Goal: Task Accomplishment & Management: Use online tool/utility

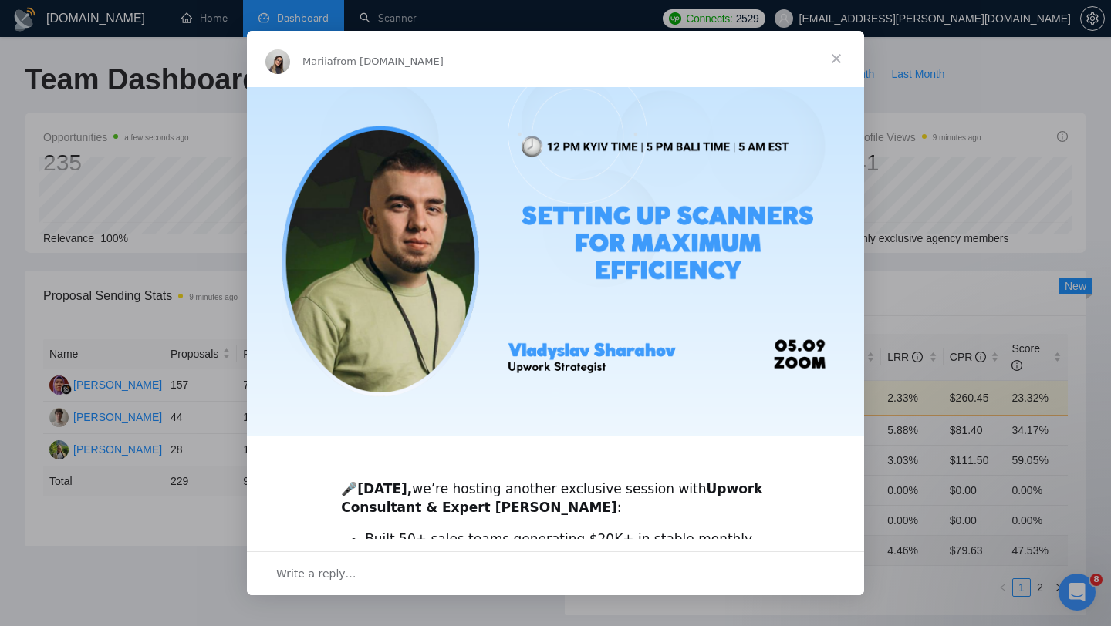
click at [835, 59] on span "Close" at bounding box center [836, 59] width 56 height 56
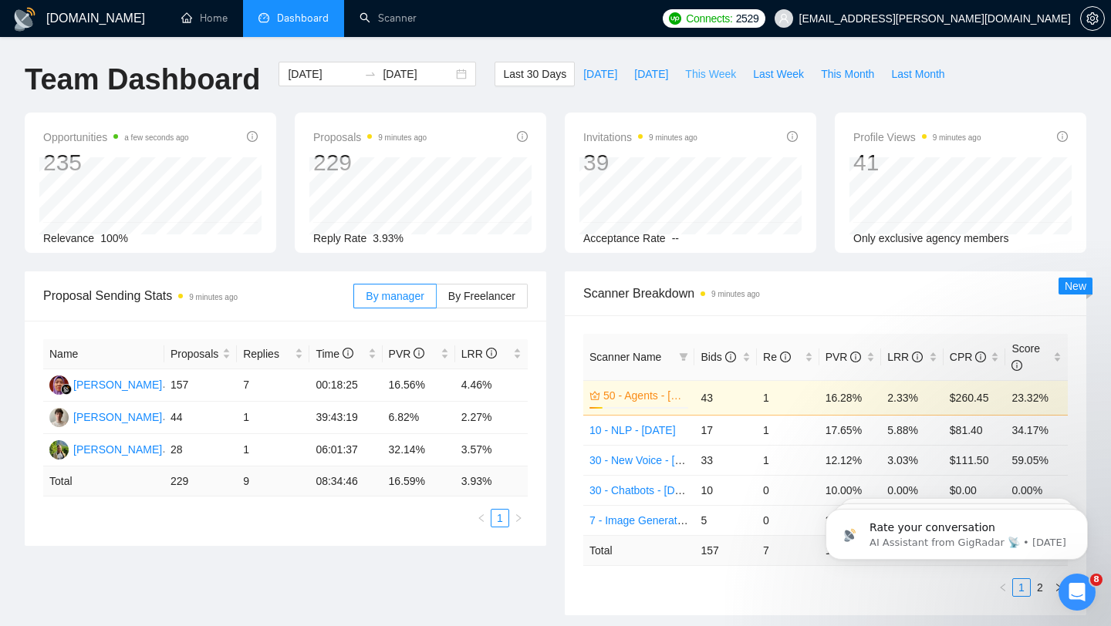
click at [693, 77] on span "This Week" at bounding box center [710, 74] width 51 height 17
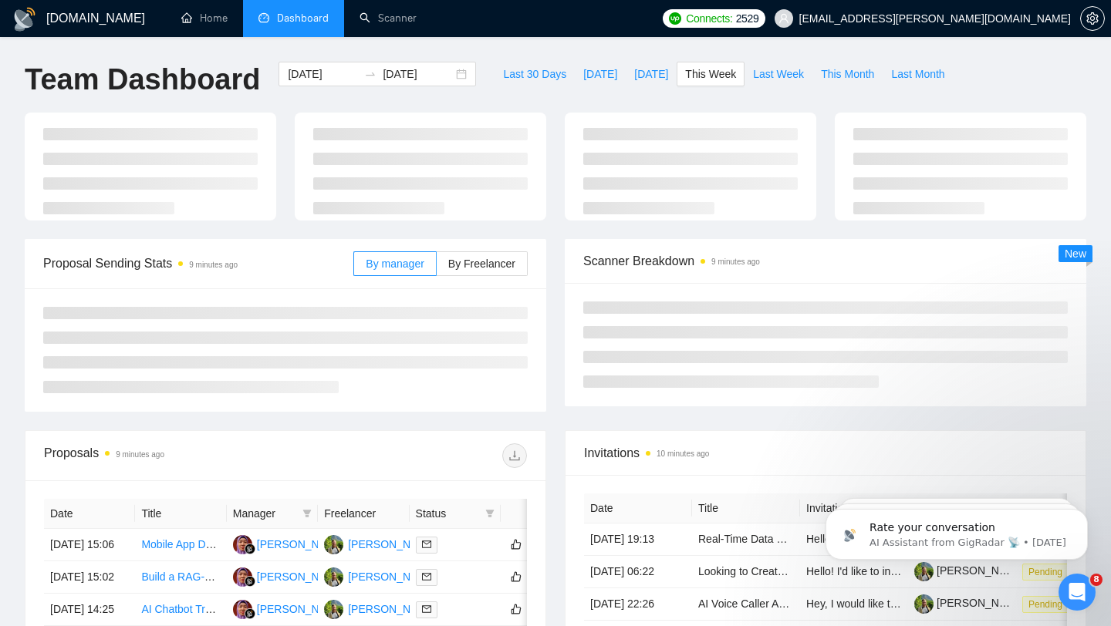
type input "[DATE]"
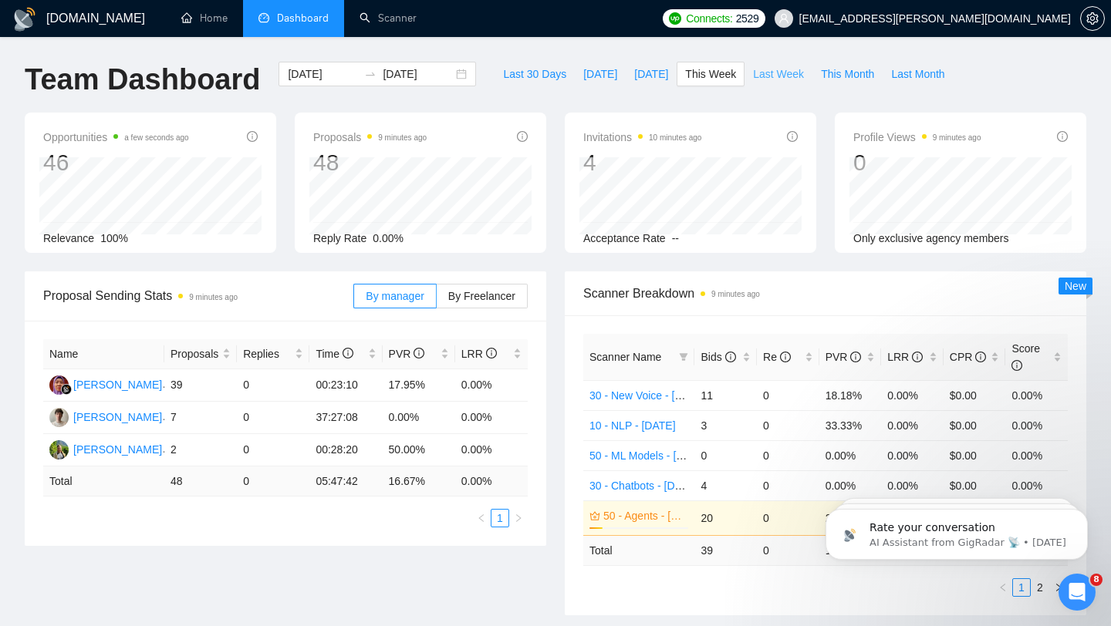
click at [787, 76] on span "Last Week" at bounding box center [778, 74] width 51 height 17
type input "[DATE]"
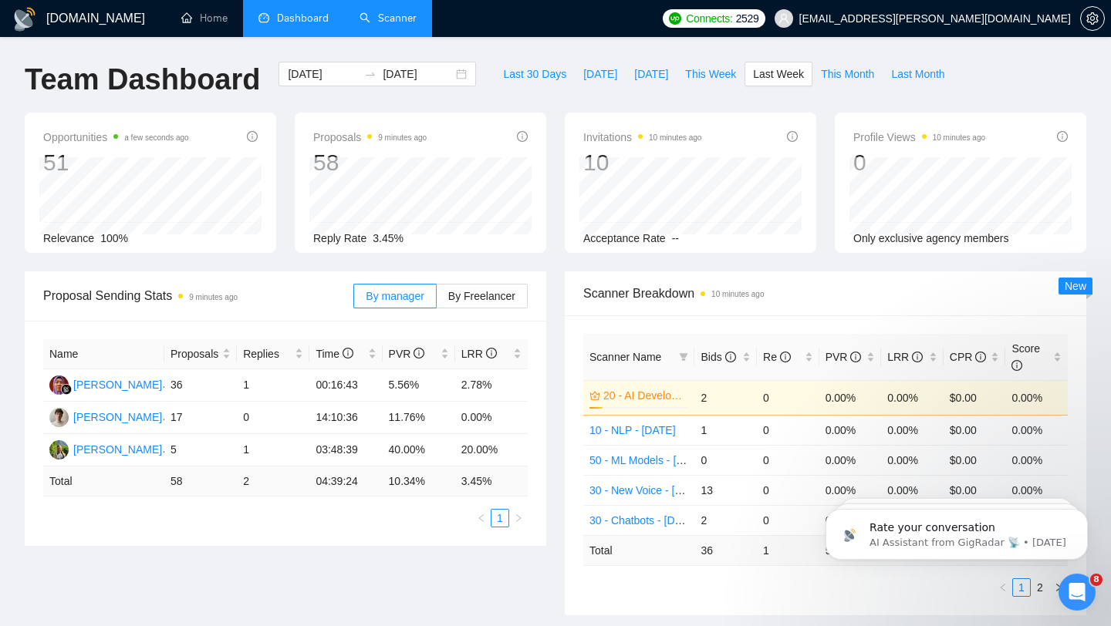
click at [386, 12] on link "Scanner" at bounding box center [387, 18] width 57 height 13
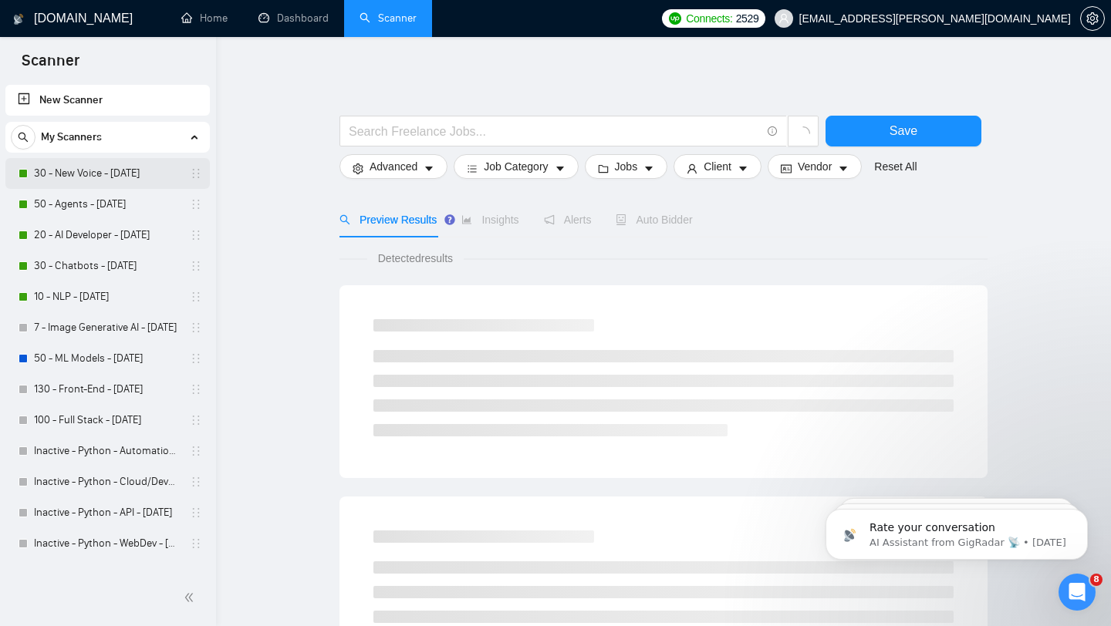
click at [126, 168] on link "30 - New Voice - [DATE]" at bounding box center [107, 173] width 147 height 31
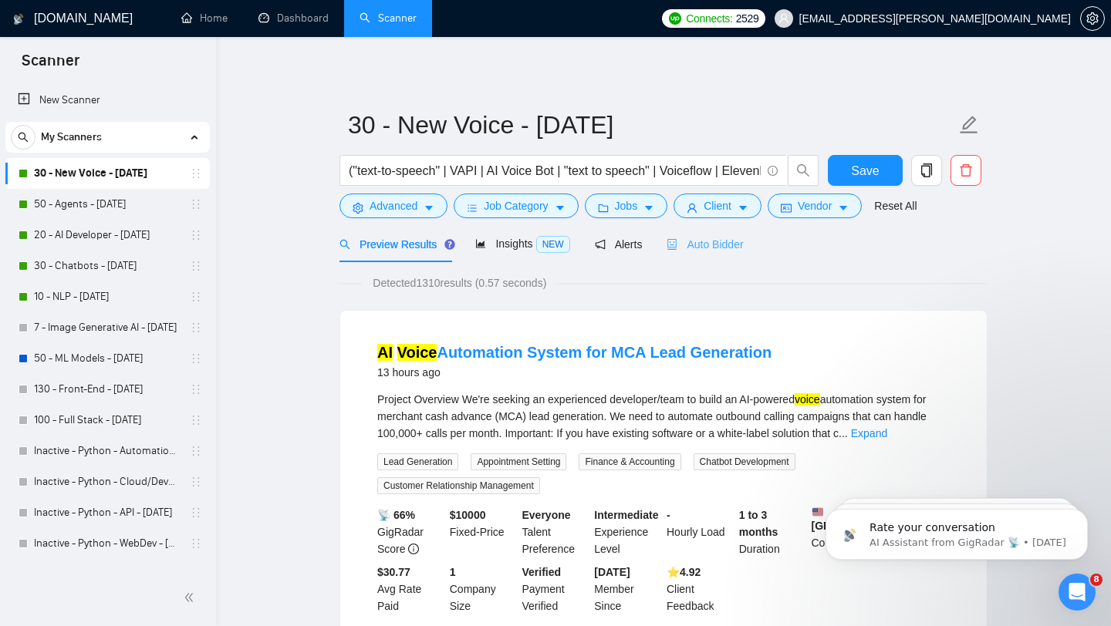
click at [716, 231] on div "Auto Bidder" at bounding box center [704, 244] width 76 height 36
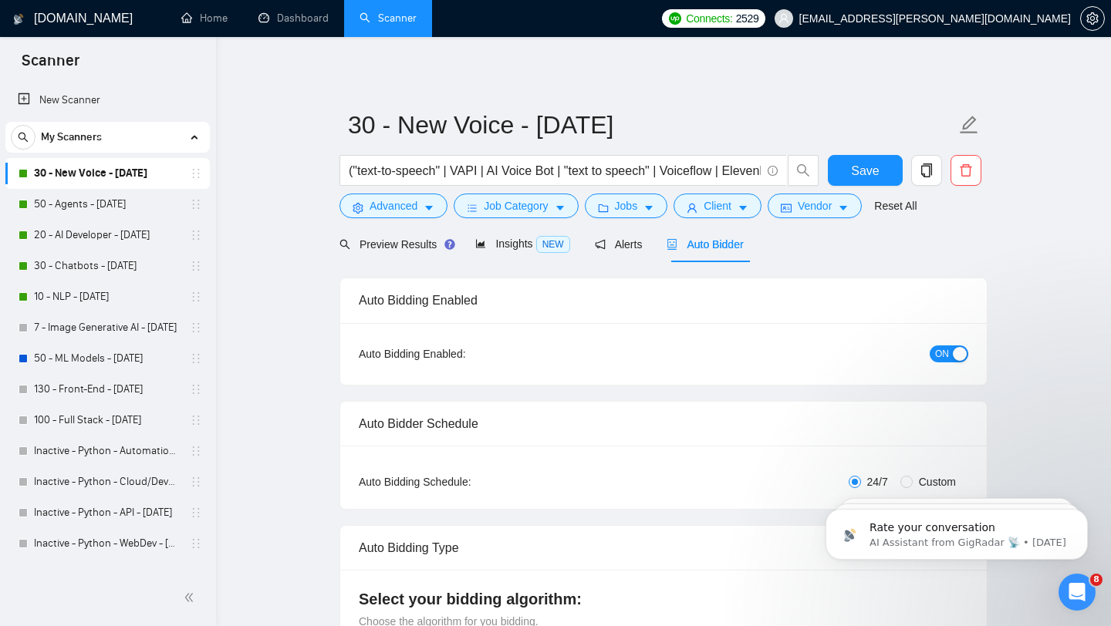
click at [943, 352] on span "ON" at bounding box center [942, 354] width 14 height 17
click at [58, 202] on link "50 - Agents - [DATE]" at bounding box center [107, 204] width 147 height 31
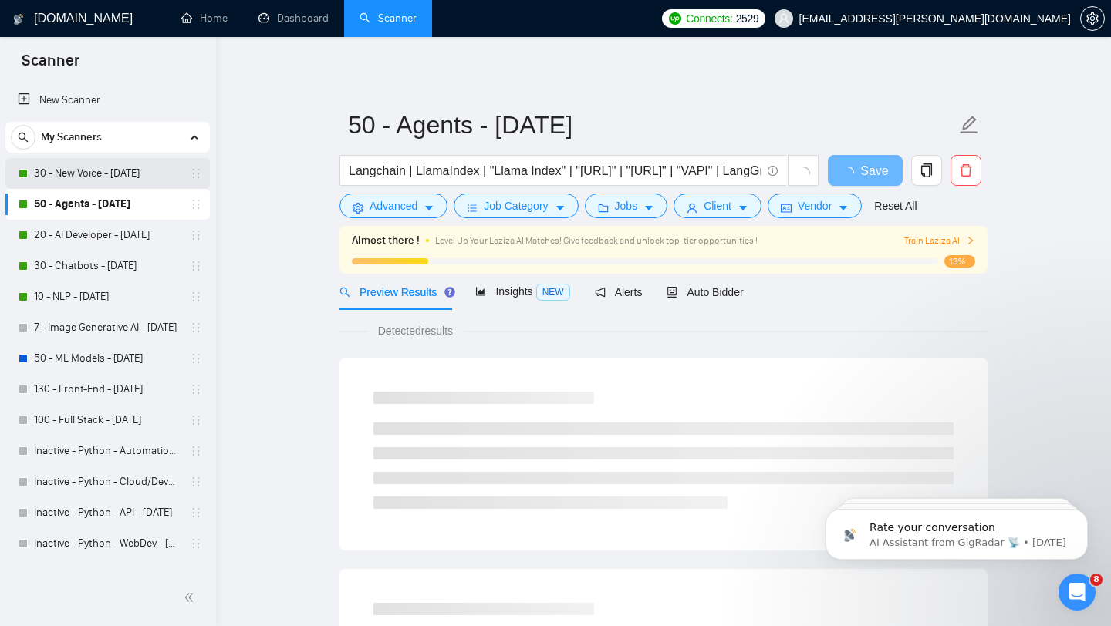
click at [93, 178] on link "30 - New Voice - [DATE]" at bounding box center [107, 173] width 147 height 31
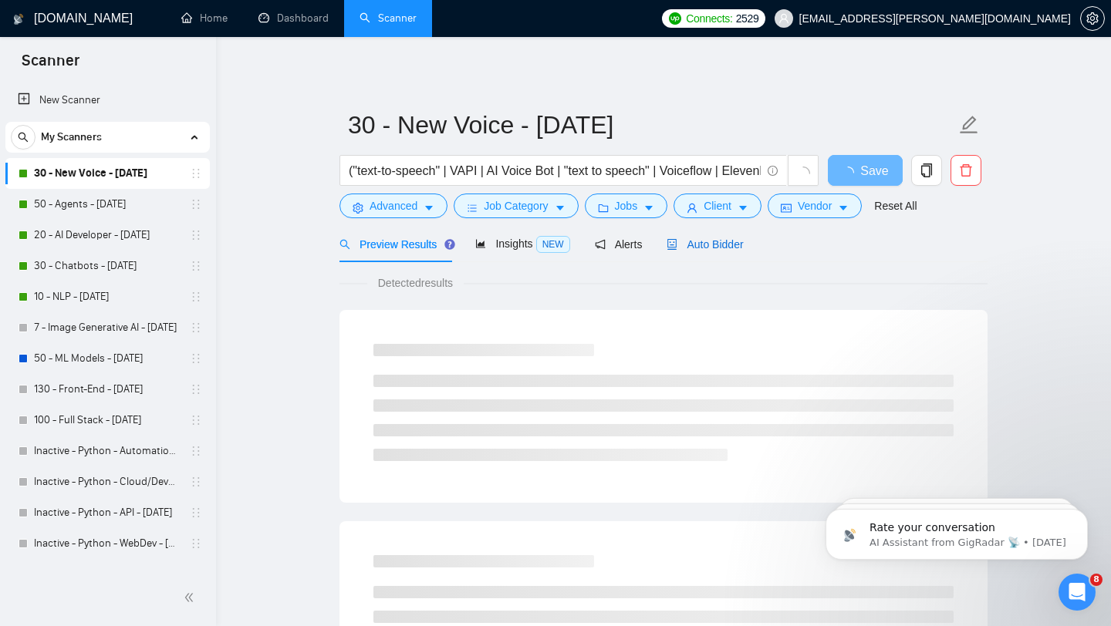
click at [723, 246] on span "Auto Bidder" at bounding box center [704, 244] width 76 height 12
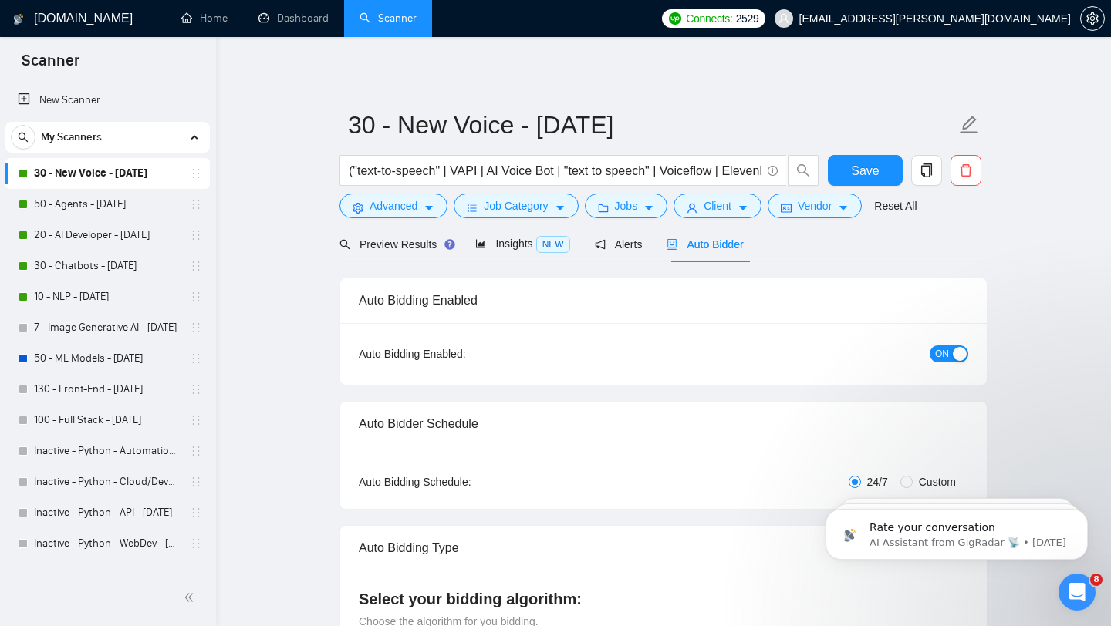
click at [942, 359] on span "ON" at bounding box center [942, 354] width 14 height 17
click at [871, 170] on span "Save" at bounding box center [865, 170] width 28 height 19
click at [116, 191] on link "50 - Agents - [DATE]" at bounding box center [107, 204] width 147 height 31
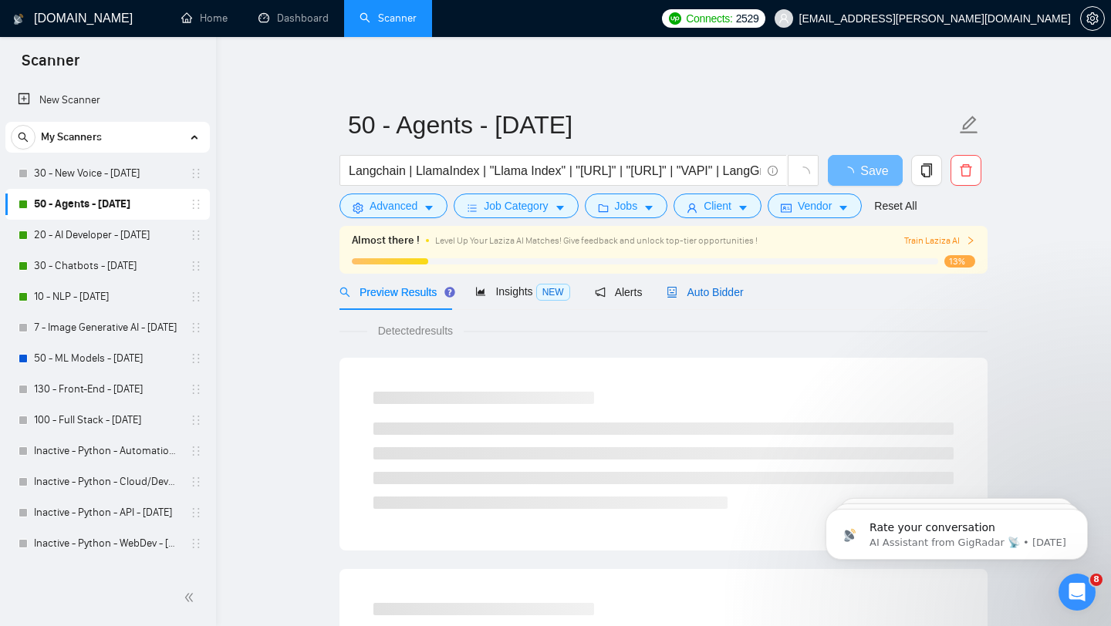
click at [733, 288] on span "Auto Bidder" at bounding box center [704, 292] width 76 height 12
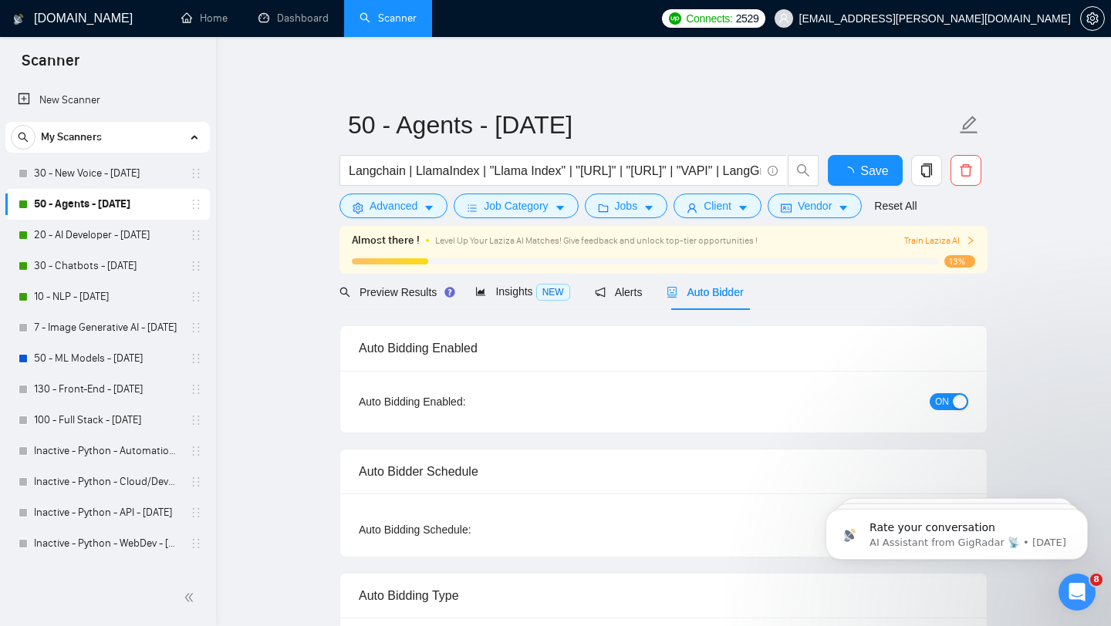
click at [939, 399] on span "ON" at bounding box center [942, 401] width 14 height 17
click at [116, 240] on link "20 - AI Developer - [DATE]" at bounding box center [107, 235] width 147 height 31
click at [852, 169] on span "Save" at bounding box center [865, 170] width 28 height 19
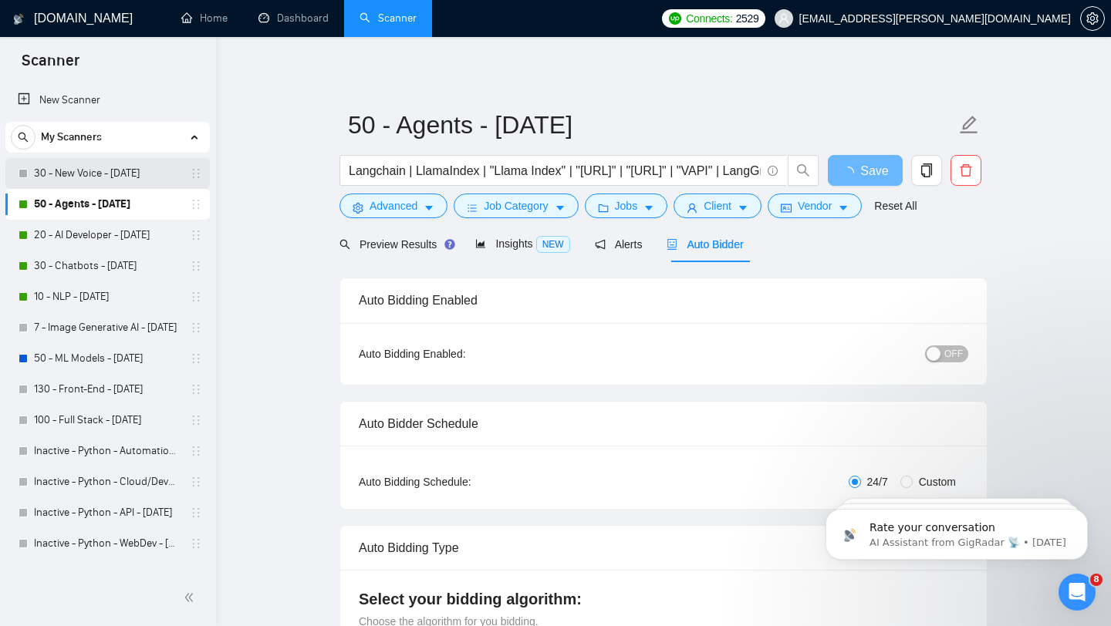
click at [126, 170] on link "30 - New Voice - [DATE]" at bounding box center [107, 173] width 147 height 31
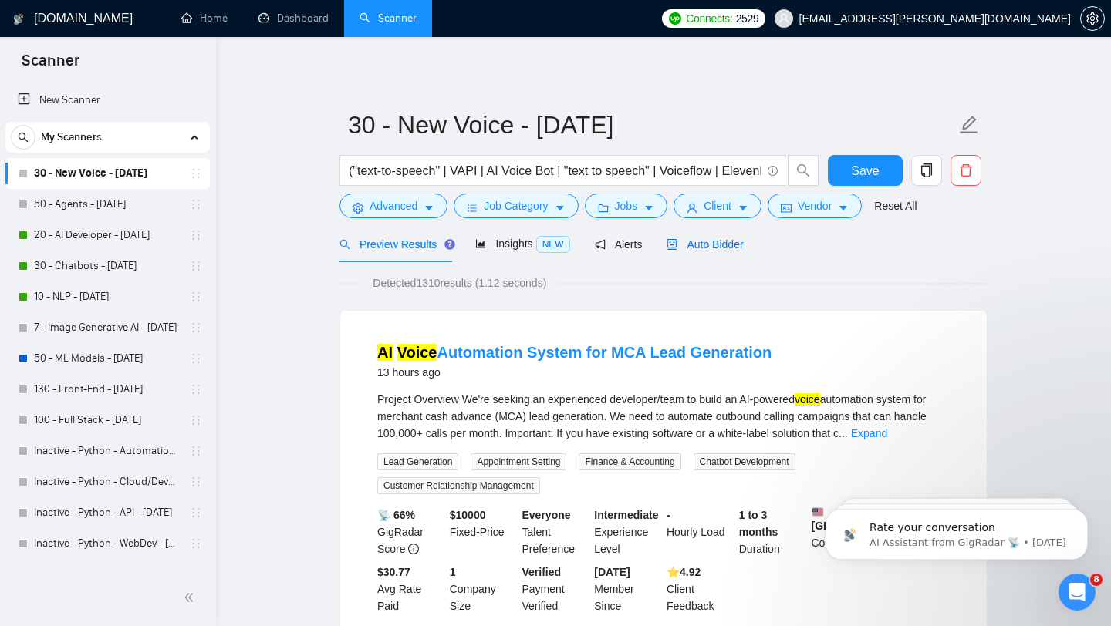
click at [715, 248] on span "Auto Bidder" at bounding box center [704, 244] width 76 height 12
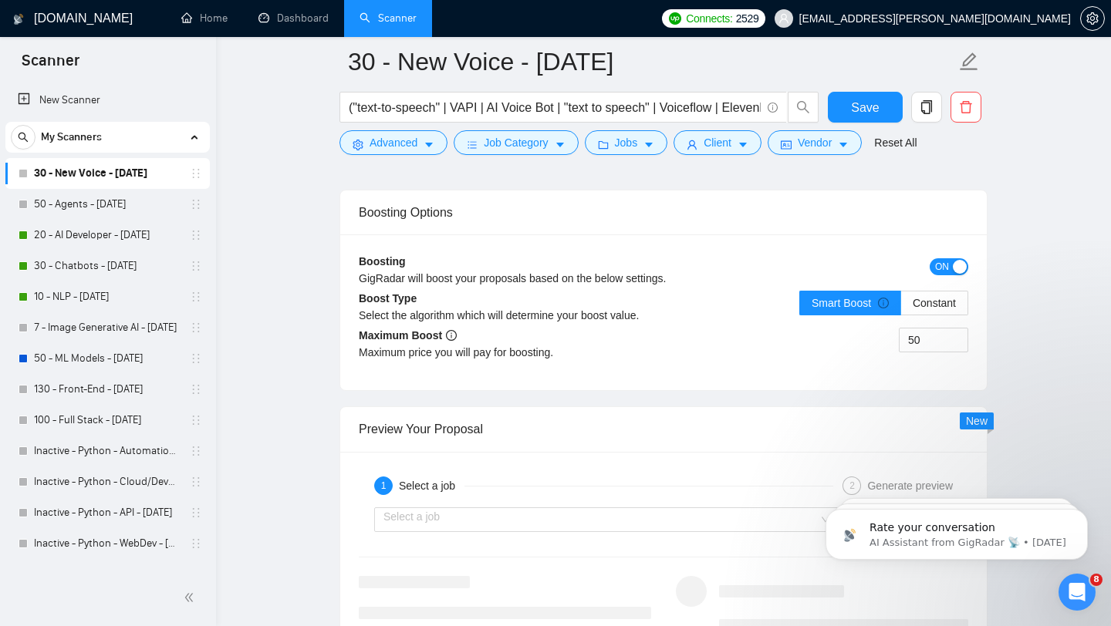
scroll to position [3106, 0]
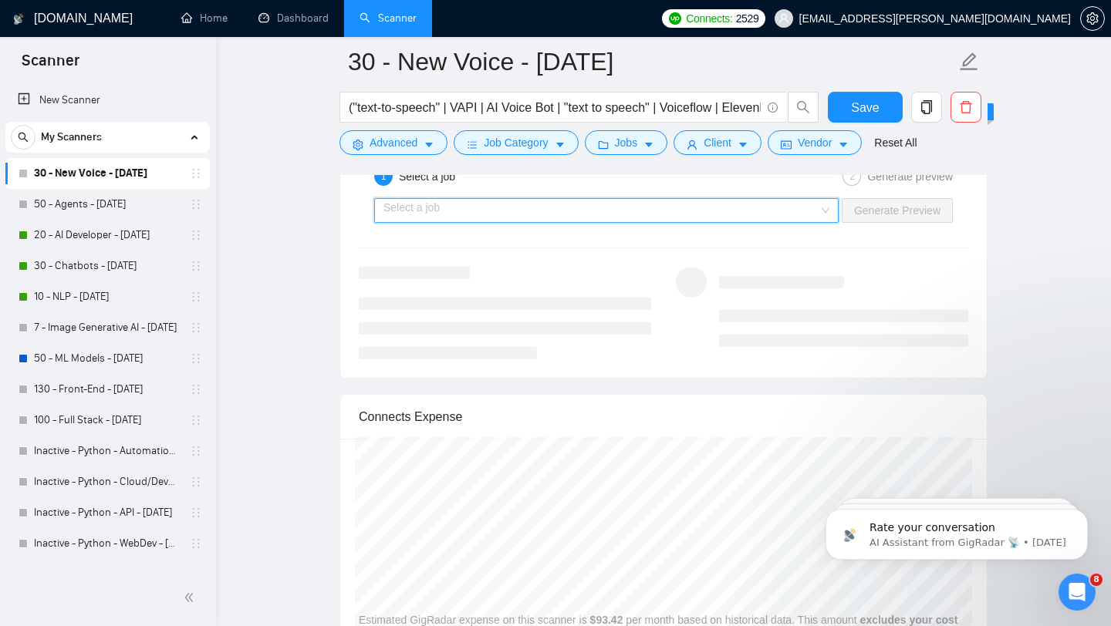
click at [703, 207] on input "search" at bounding box center [600, 210] width 435 height 23
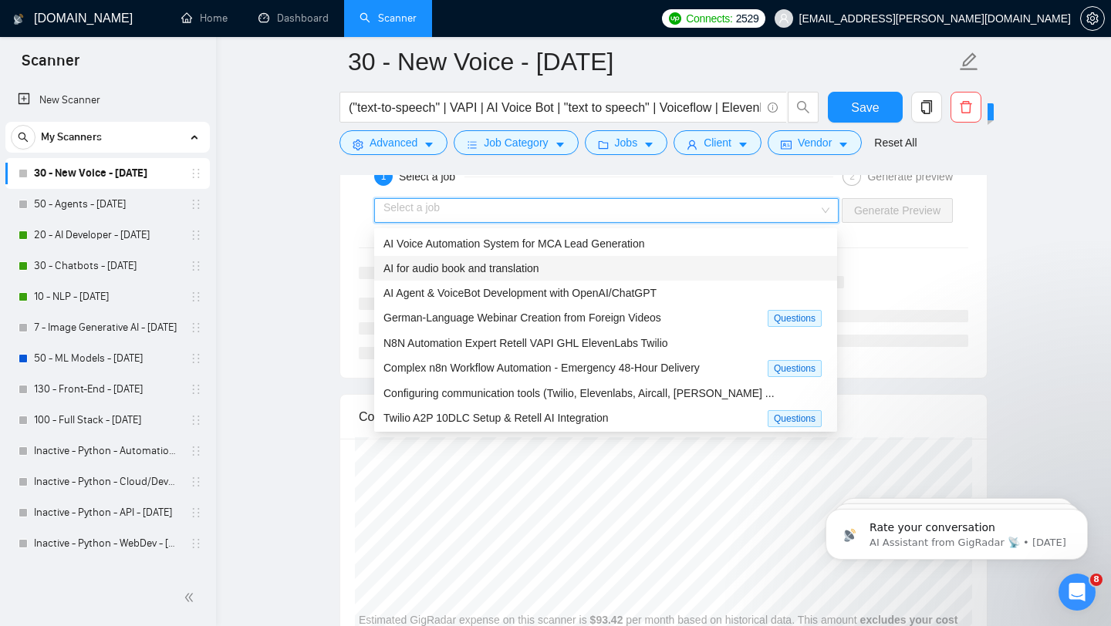
click at [591, 263] on div "AI for audio book and translation" at bounding box center [605, 268] width 444 height 17
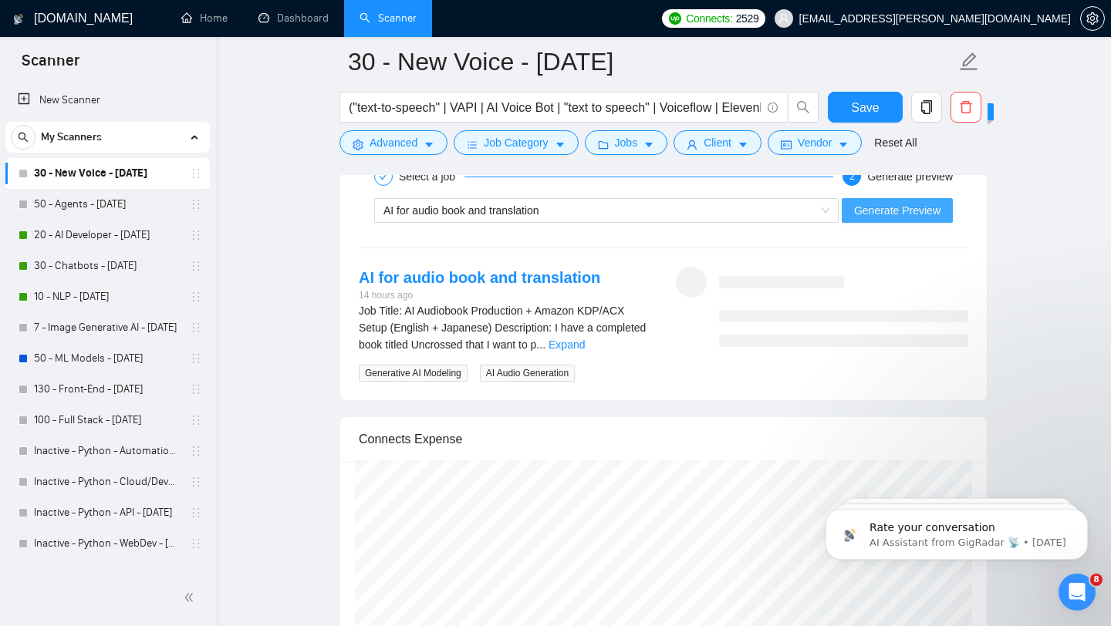
click at [885, 211] on span "Generate Preview" at bounding box center [897, 210] width 86 height 17
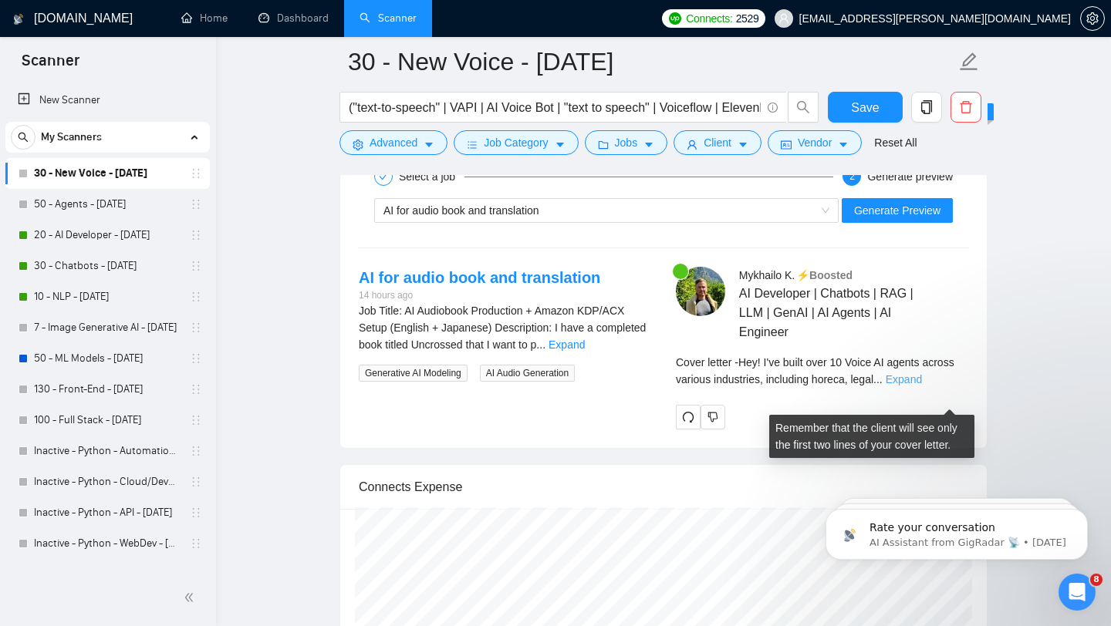
click at [922, 386] on link "Expand" at bounding box center [903, 379] width 36 height 12
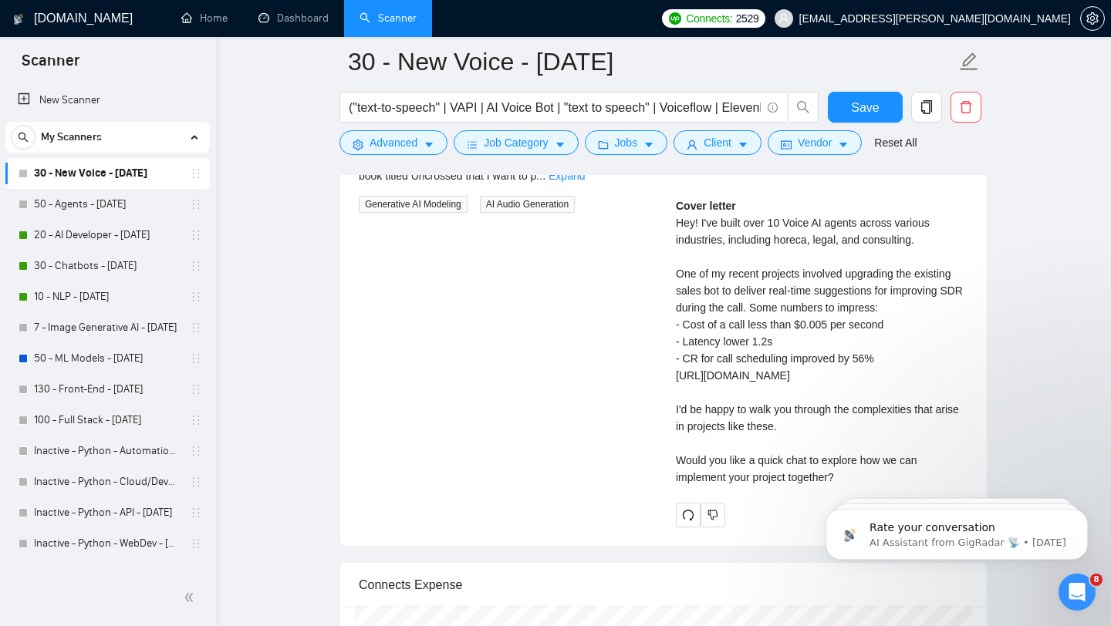
scroll to position [3285, 0]
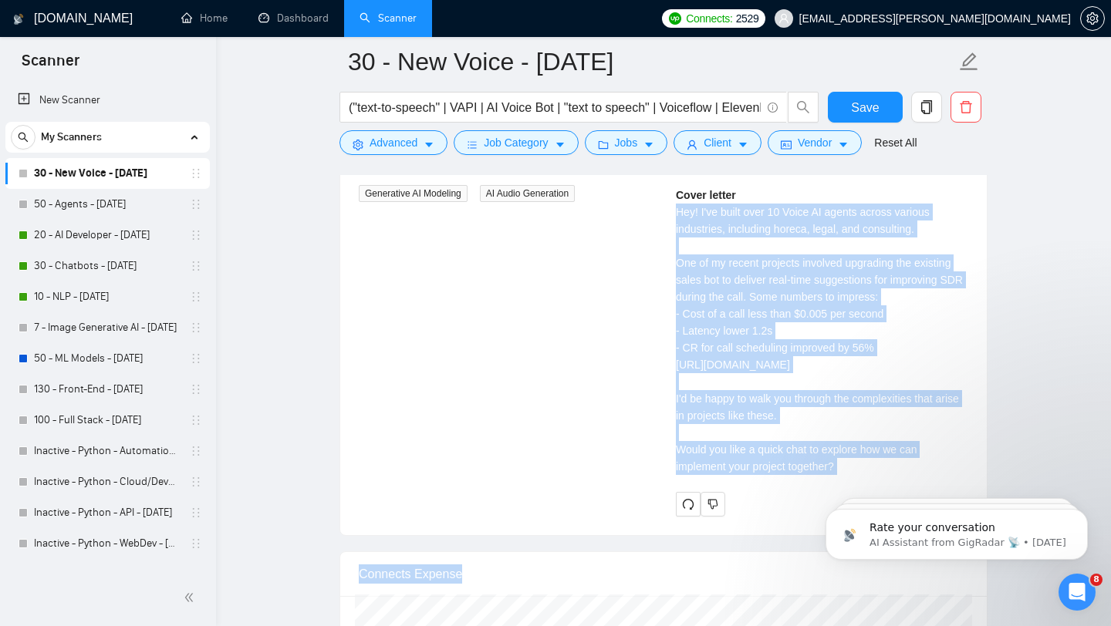
drag, startPoint x: 1479, startPoint y: 708, endPoint x: 841, endPoint y: 486, distance: 676.1
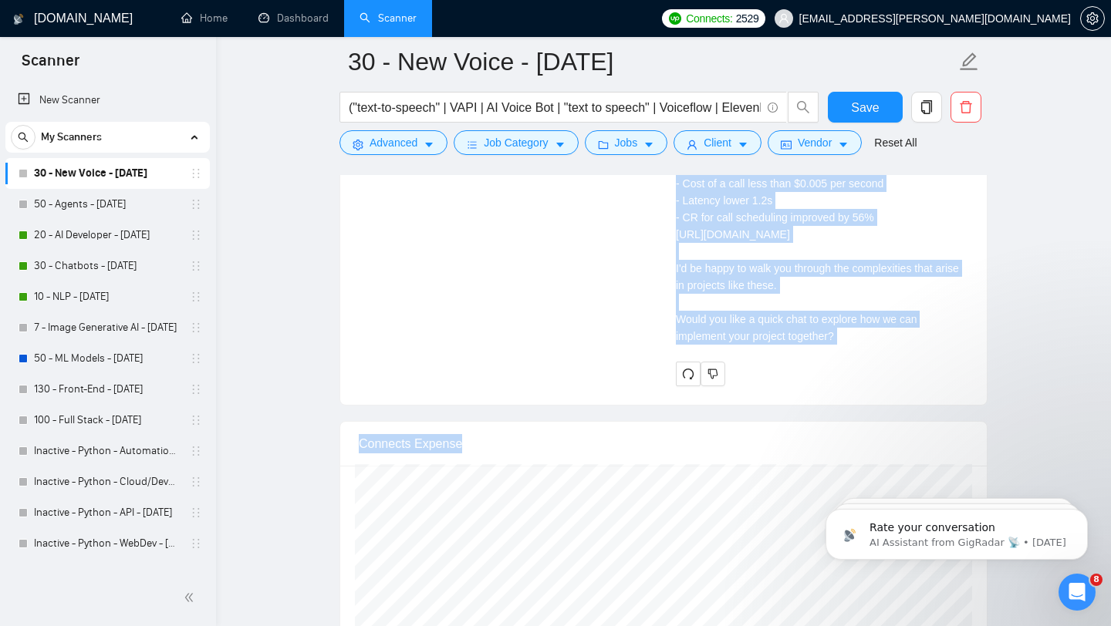
scroll to position [3419, 0]
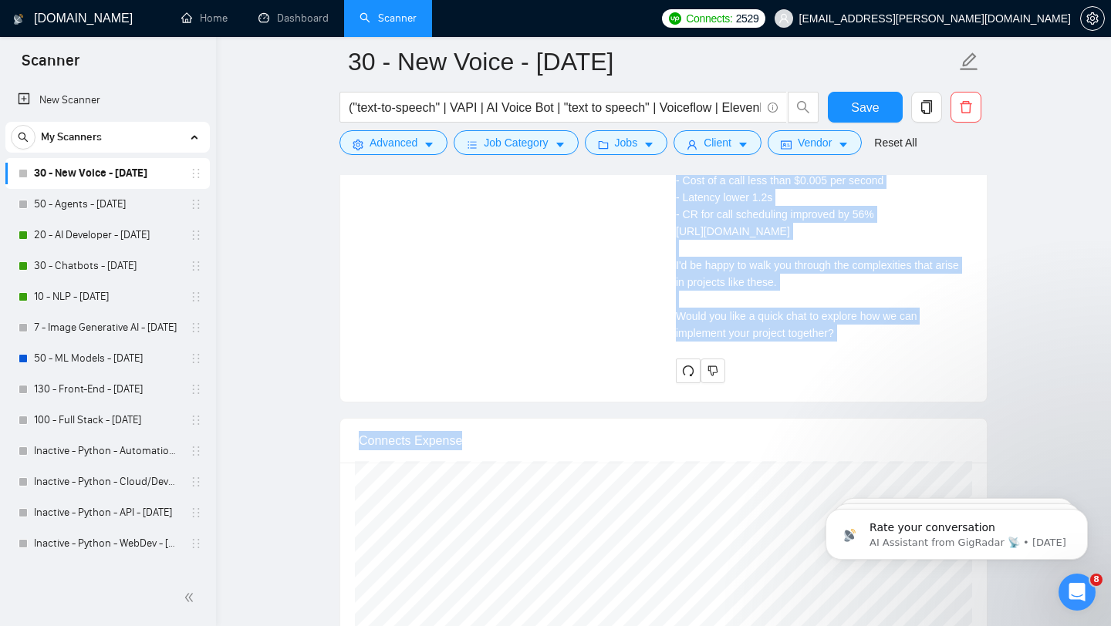
click at [844, 383] on div "[PERSON_NAME] ⚡️Boosted AI Developer | Chatbots | RAG | LLM | GenAI | AI Agents…" at bounding box center [821, 169] width 317 height 430
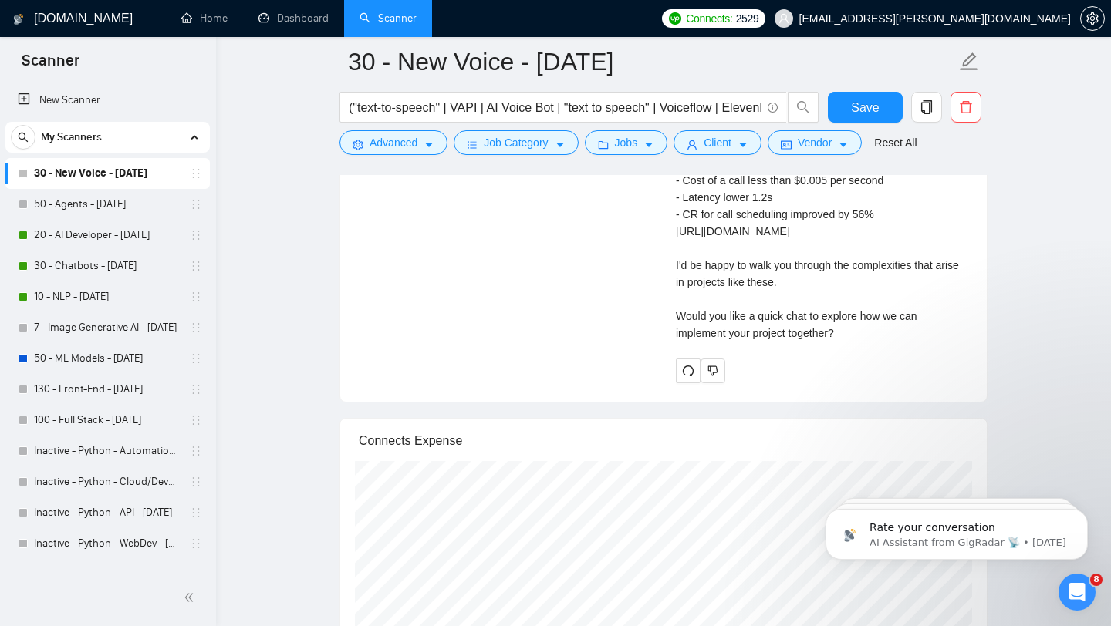
drag, startPoint x: 845, startPoint y: 370, endPoint x: 707, endPoint y: 207, distance: 213.5
click at [707, 207] on div "Cover letter Hey! I've built over 10 Voice AI agents across various industries,…" at bounding box center [822, 197] width 292 height 288
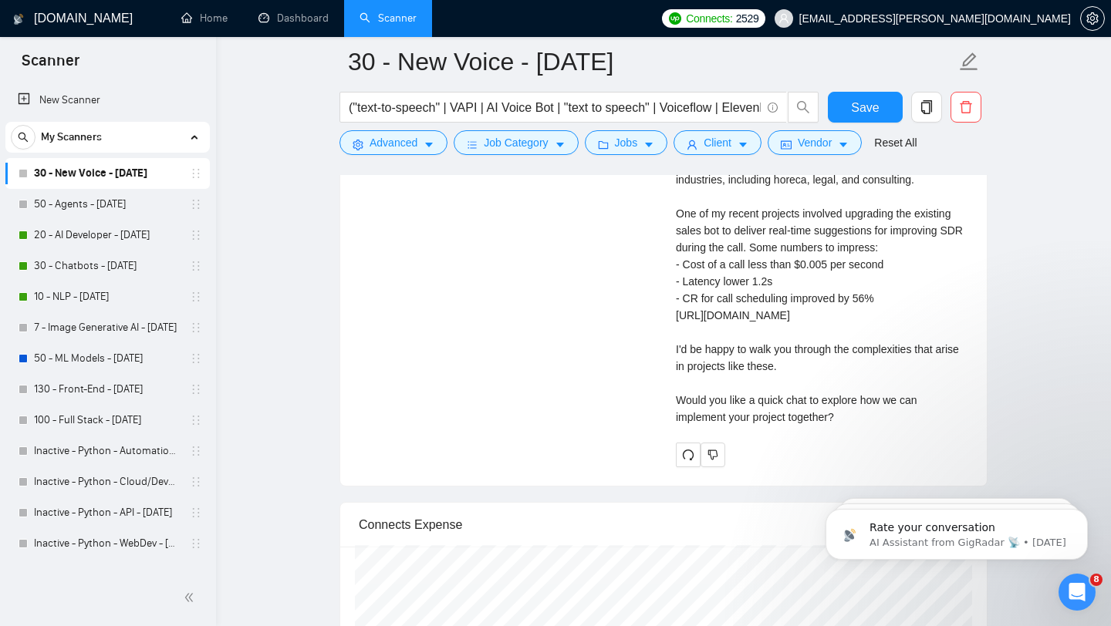
scroll to position [3332, 0]
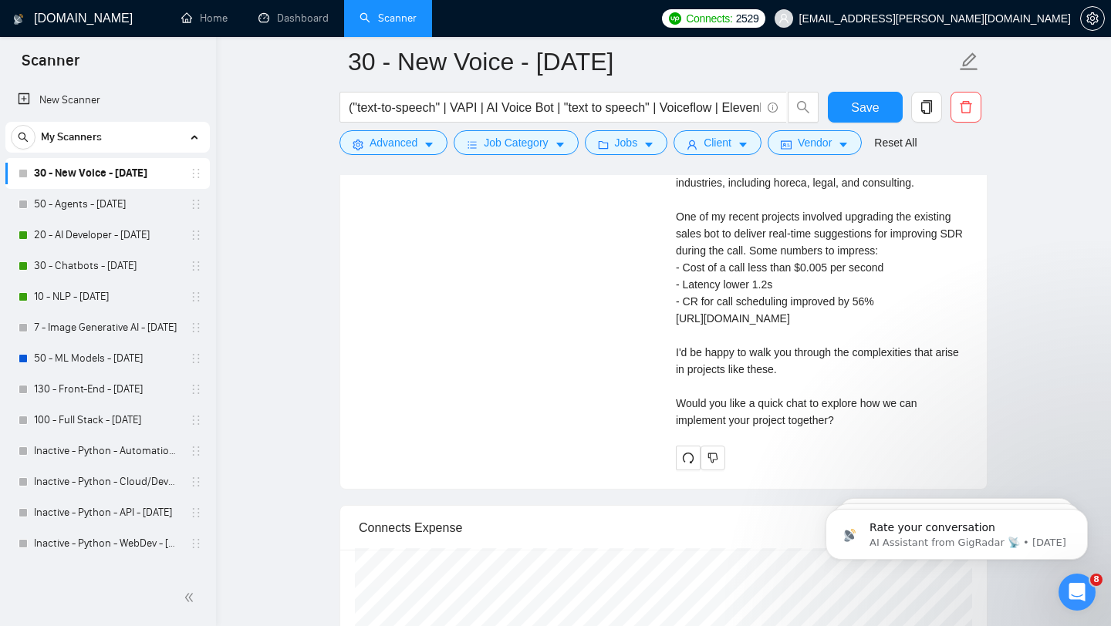
click at [715, 288] on div "Cover letter Hey! I've built over 10 Voice AI agents across various industries,…" at bounding box center [822, 284] width 292 height 288
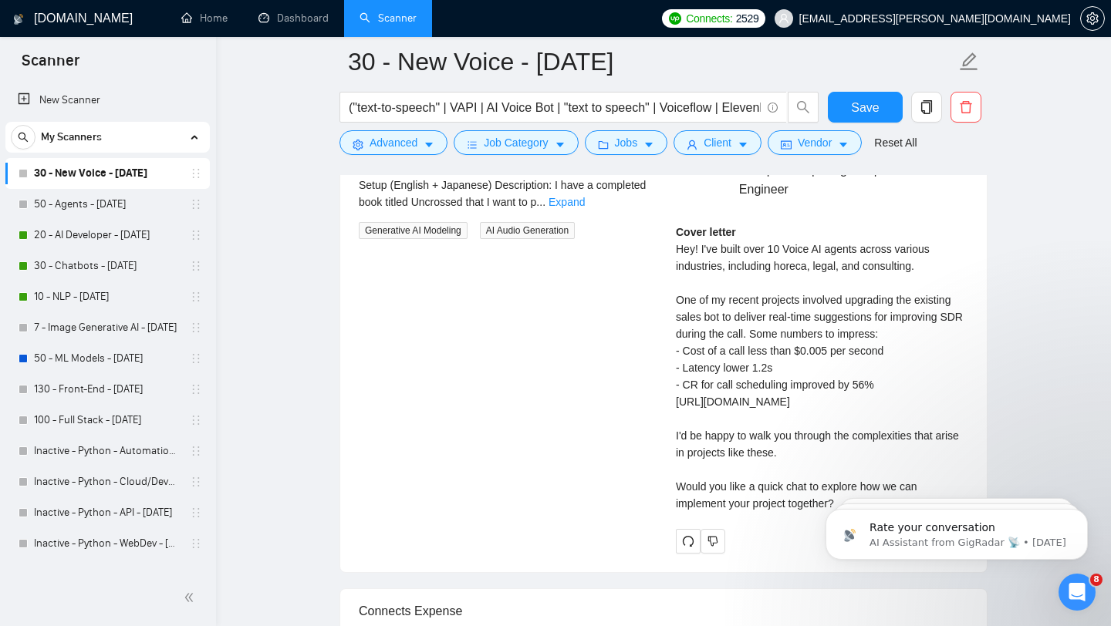
scroll to position [3241, 0]
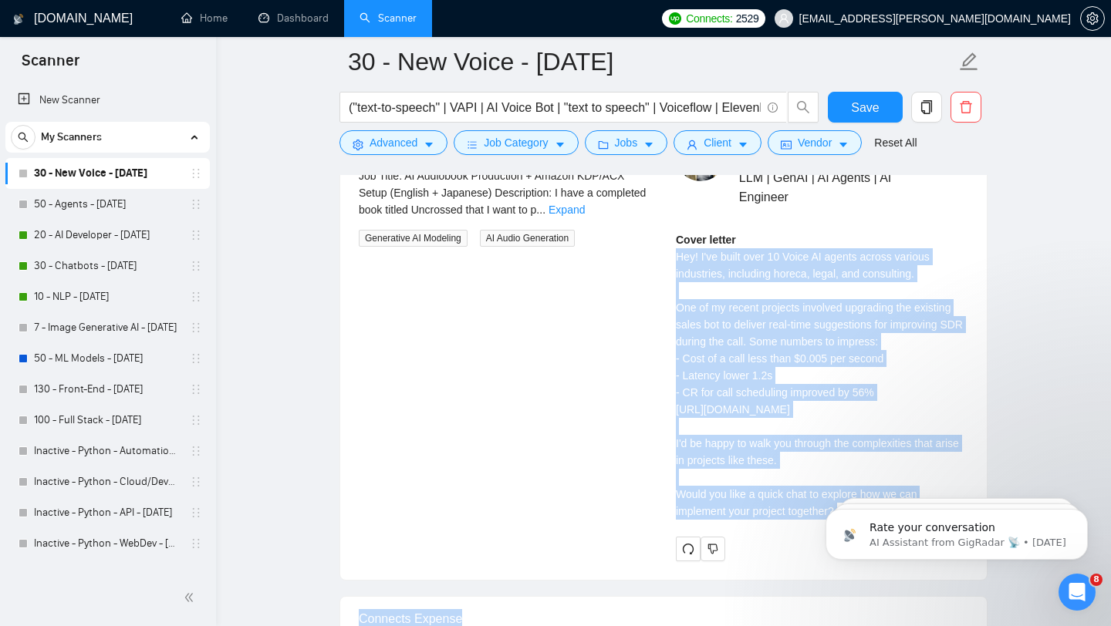
drag, startPoint x: 1476, startPoint y: 751, endPoint x: 836, endPoint y: 561, distance: 667.7
copy div "Hey! I've built over 10 Voice AI agents across various industries, including ho…"
click at [118, 209] on link "50 - Agents - [DATE]" at bounding box center [107, 204] width 147 height 31
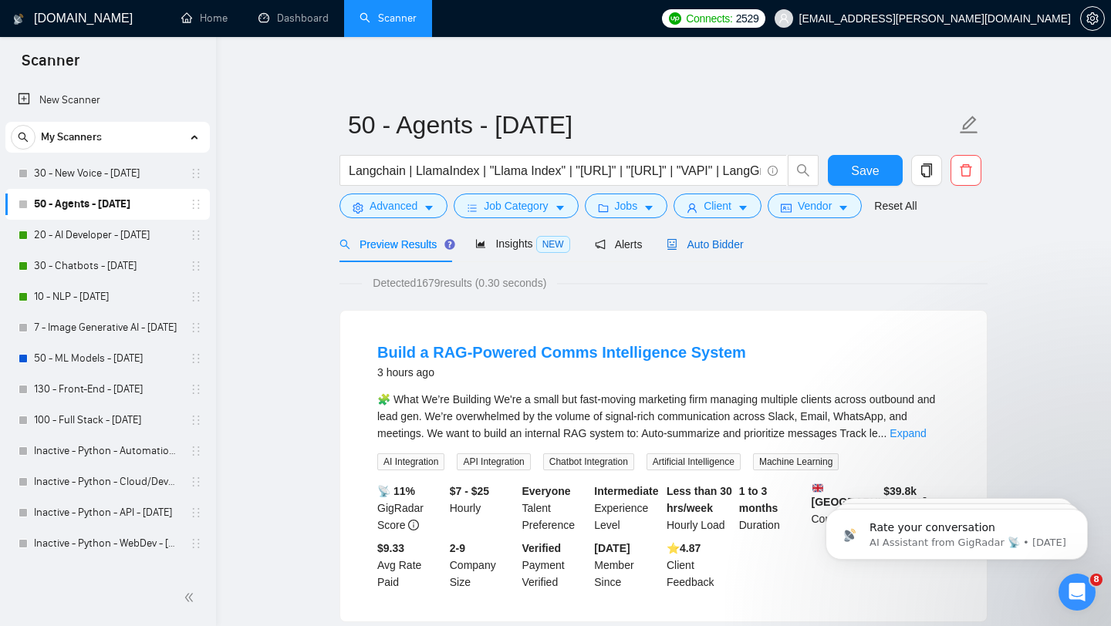
click at [705, 244] on span "Auto Bidder" at bounding box center [704, 244] width 76 height 12
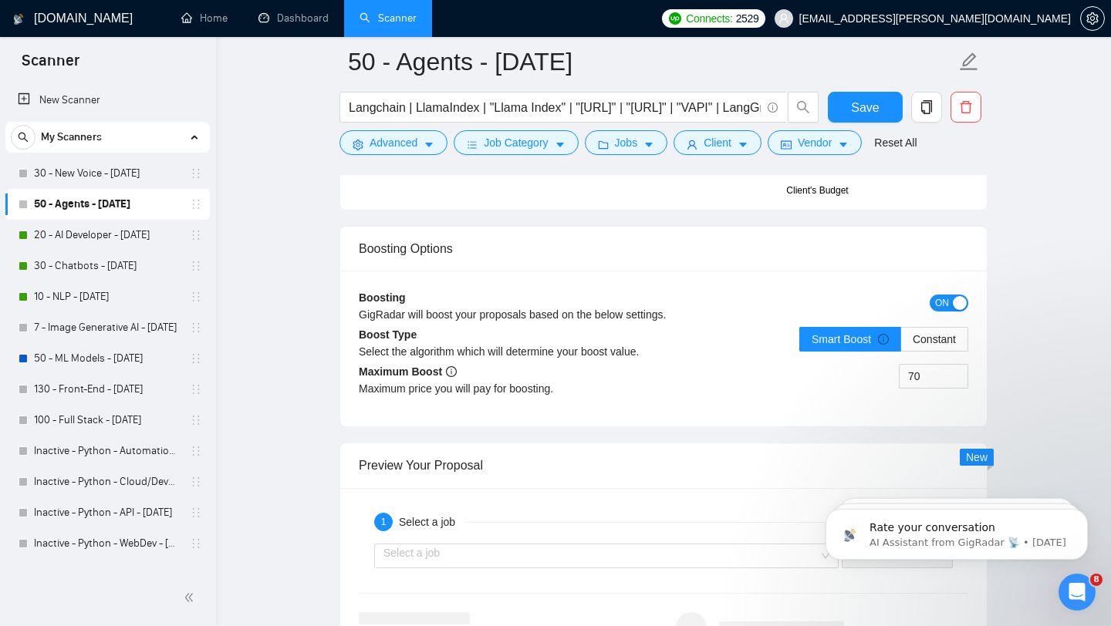
scroll to position [3039, 0]
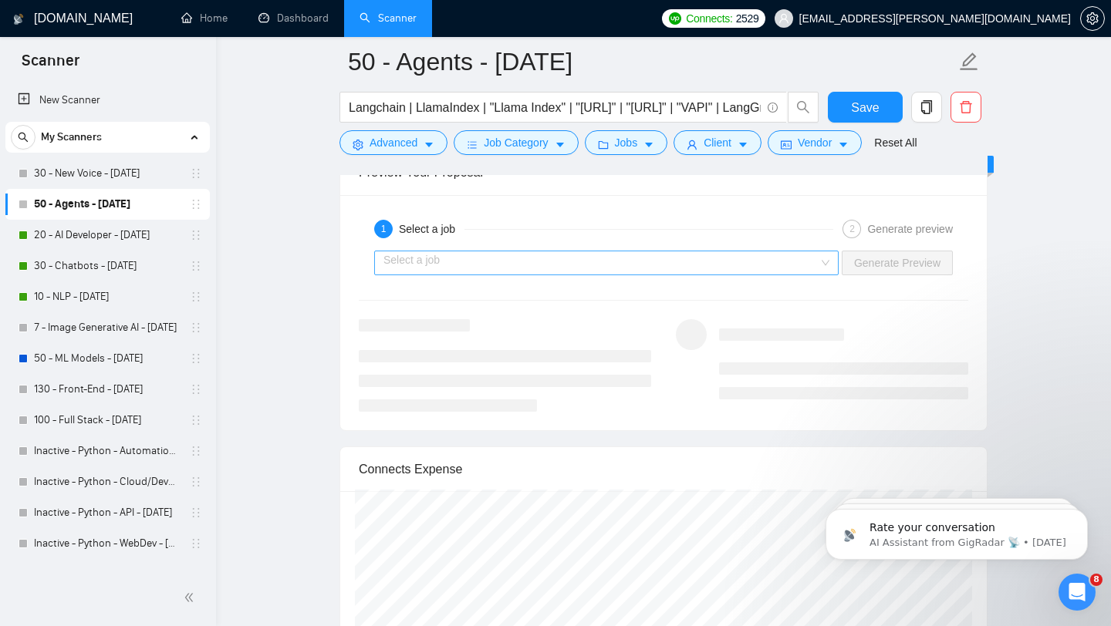
click at [674, 267] on input "search" at bounding box center [600, 262] width 435 height 23
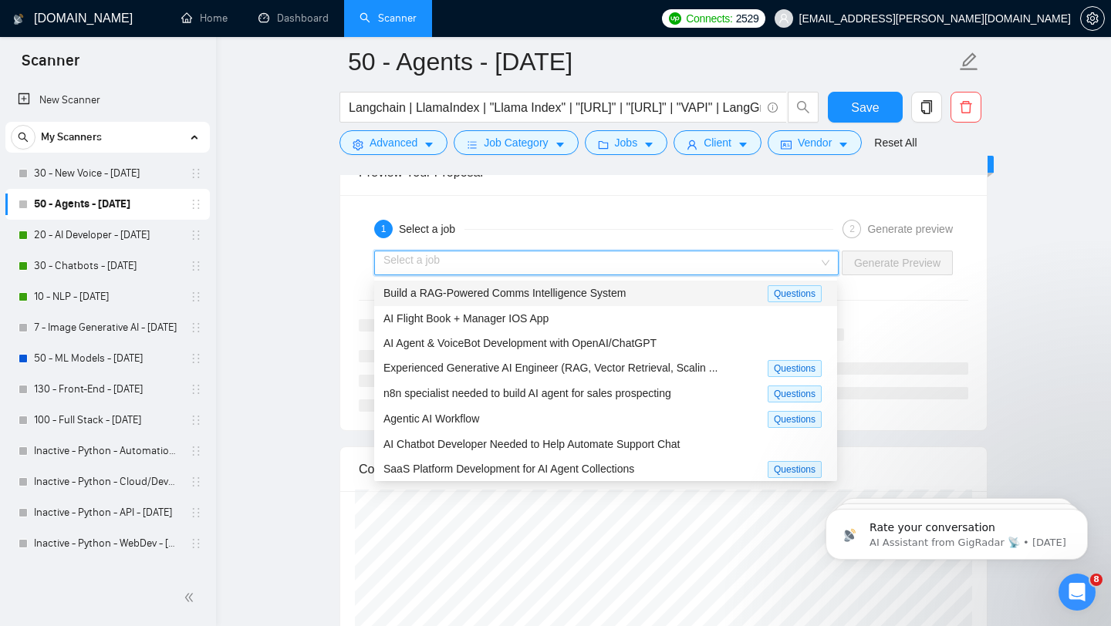
click at [661, 292] on div "Build a RAG-Powered Comms Intelligence System" at bounding box center [575, 294] width 384 height 18
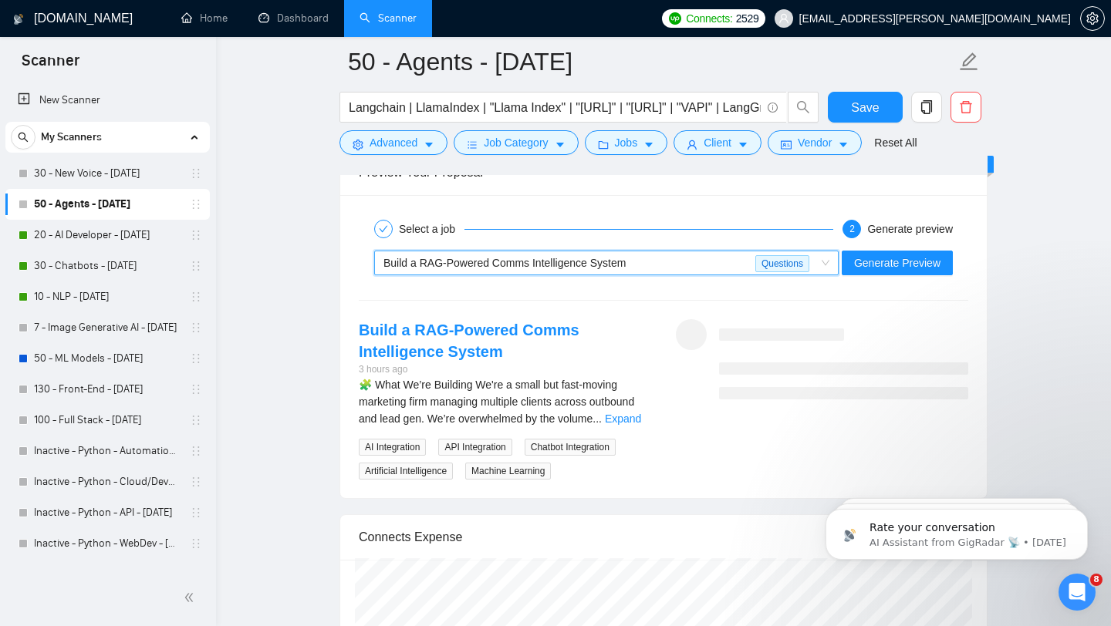
click at [864, 275] on div "~021963237297532473826 Build a RAG-Powered Comms Intelligence System Questions …" at bounding box center [663, 262] width 612 height 37
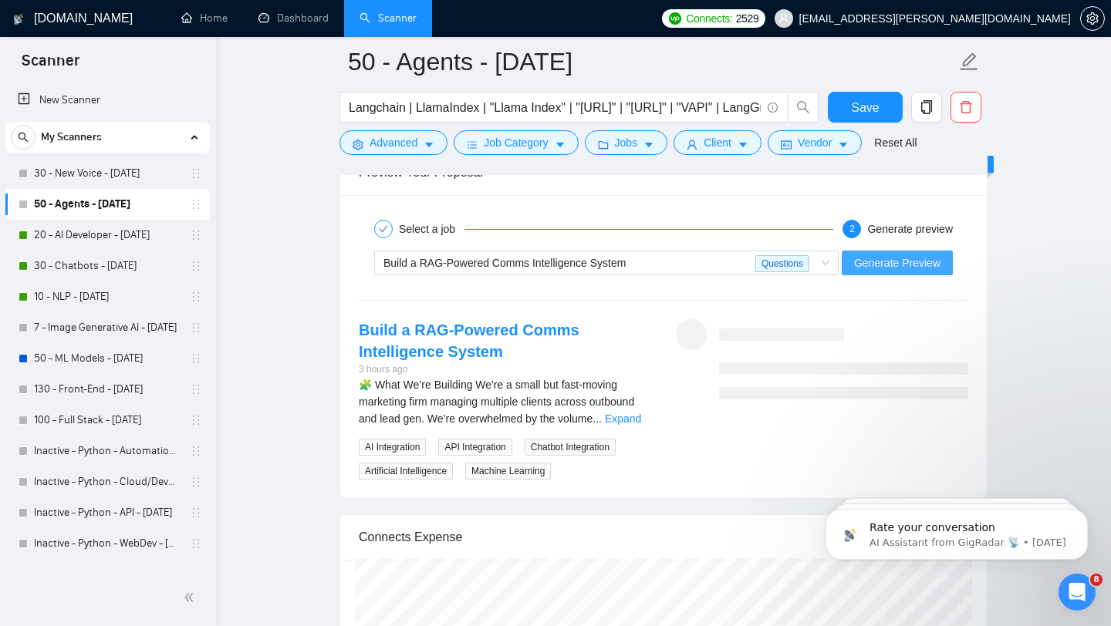
click at [867, 266] on span "Generate Preview" at bounding box center [897, 263] width 86 height 17
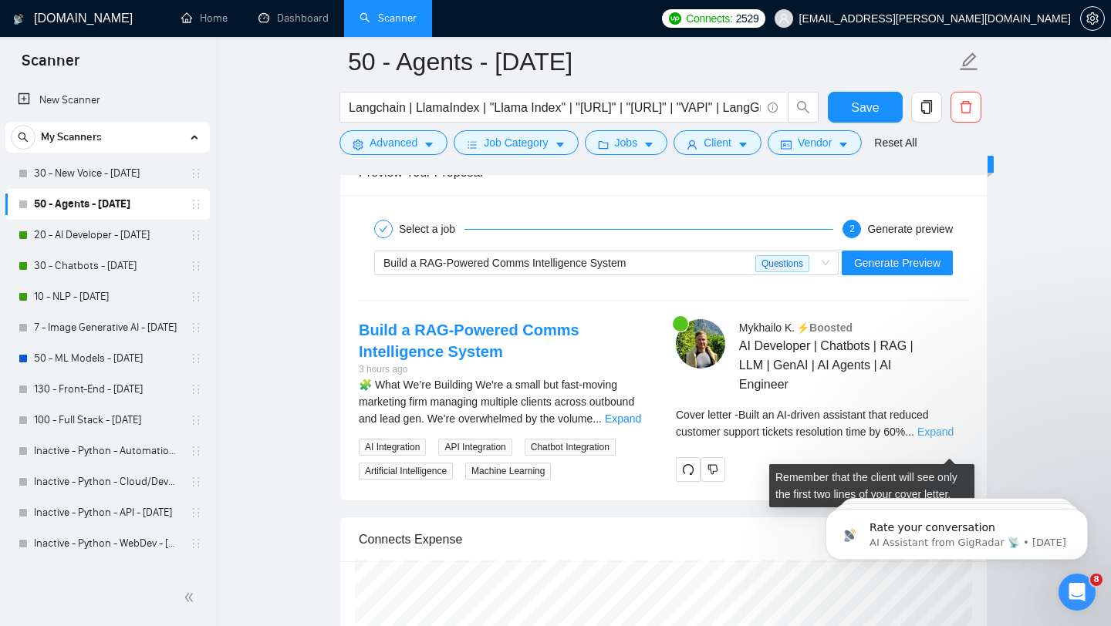
click at [939, 438] on link "Expand" at bounding box center [935, 432] width 36 height 12
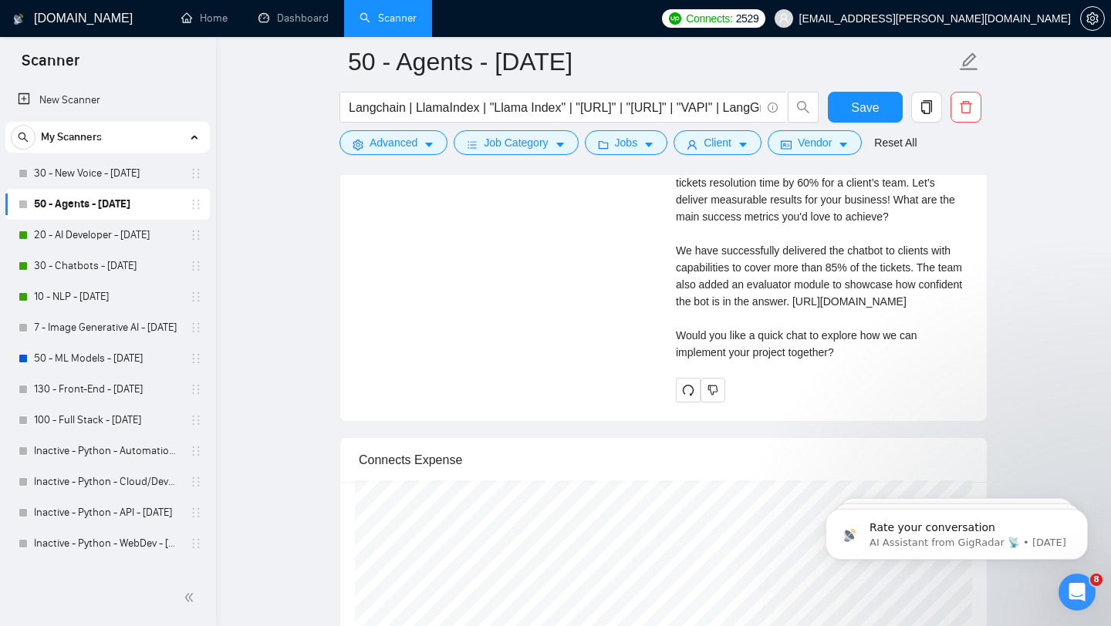
scroll to position [3378, 0]
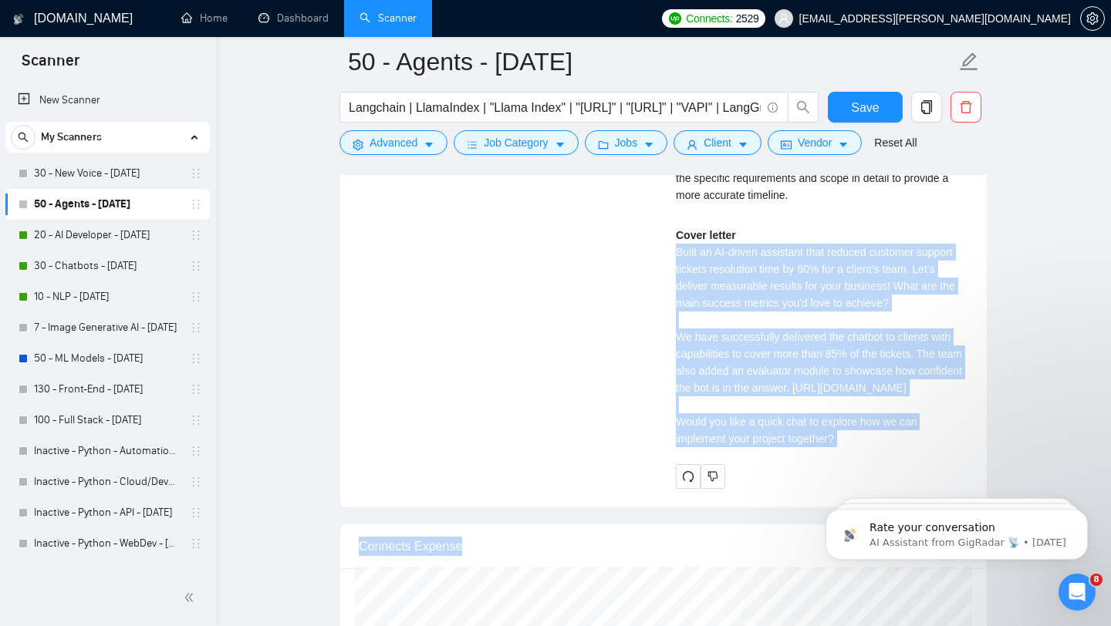
drag, startPoint x: 1476, startPoint y: 746, endPoint x: 838, endPoint y: 482, distance: 690.2
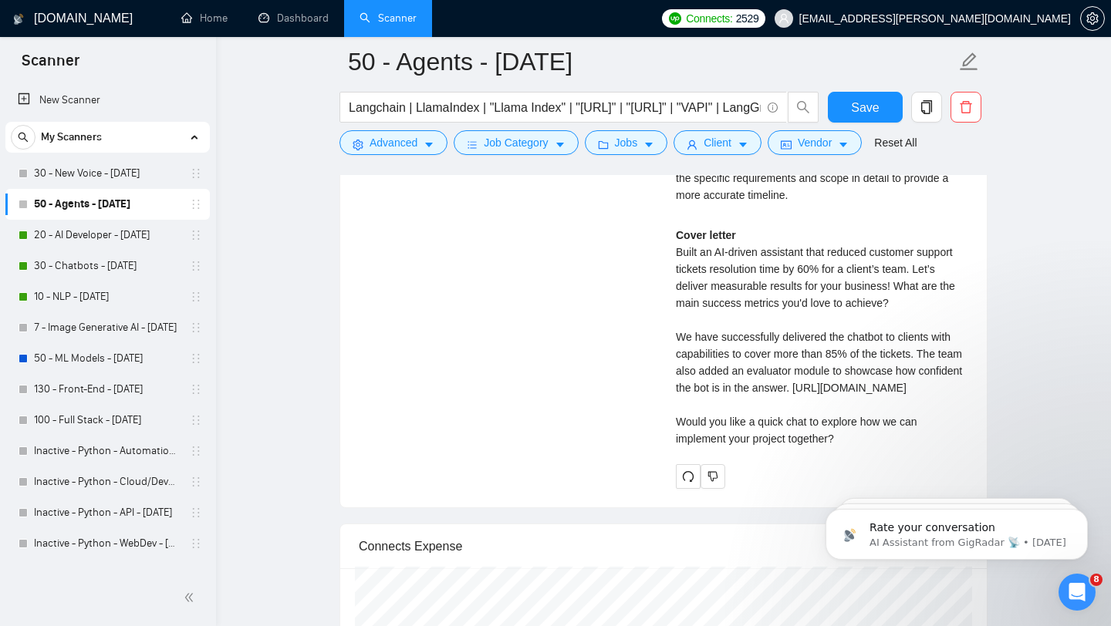
click html "Rate your conversation AI Assistant from GigRadar 📡 • [DATE] Hey [PERSON_NAME][…"
drag, startPoint x: 836, startPoint y: 487, endPoint x: 653, endPoint y: 248, distance: 300.9
click html "Rate your conversation AI Assistant from GigRadar 📡 • [DATE] Hey [PERSON_NAME][…"
drag, startPoint x: 838, startPoint y: 491, endPoint x: 1647, endPoint y: 925, distance: 917.9
click html "Rate your conversation AI Assistant from GigRadar 📡 • [DATE] Hey [PERSON_NAME][…"
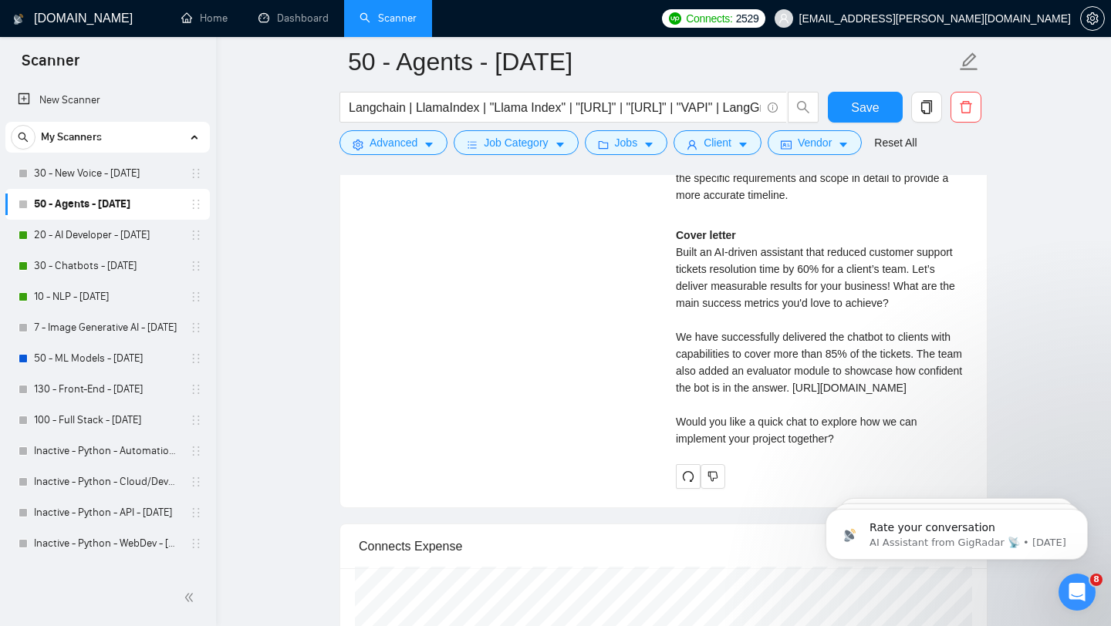
drag, startPoint x: 841, startPoint y: 486, endPoint x: 667, endPoint y: 270, distance: 277.5
click html "Rate your conversation AI Assistant from GigRadar 📡 • [DATE] Hey [PERSON_NAME][…"
click at [676, 259] on div "Cover letter Built an AI-driven assistant that reduced customer support tickets…" at bounding box center [822, 337] width 292 height 221
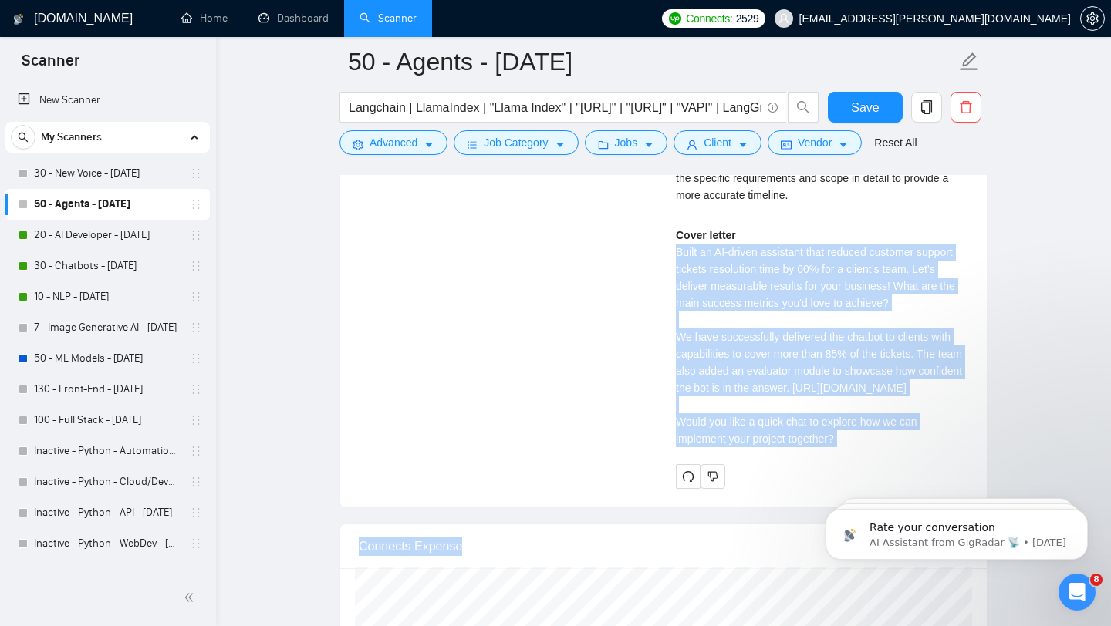
drag, startPoint x: 1477, startPoint y: 746, endPoint x: 824, endPoint y: 478, distance: 705.2
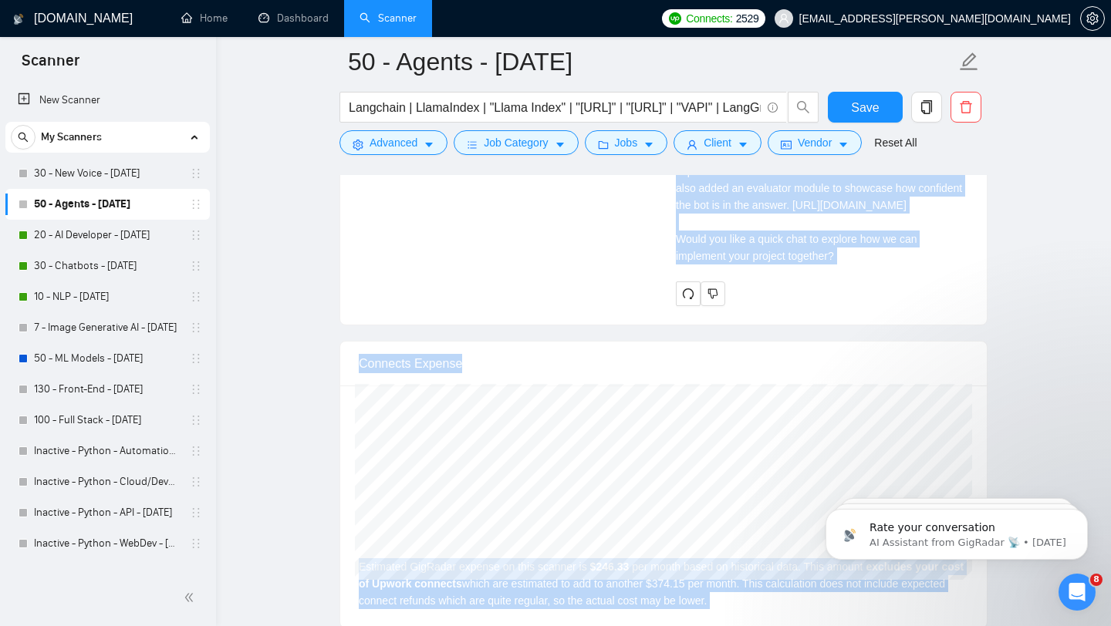
scroll to position [3566, 0]
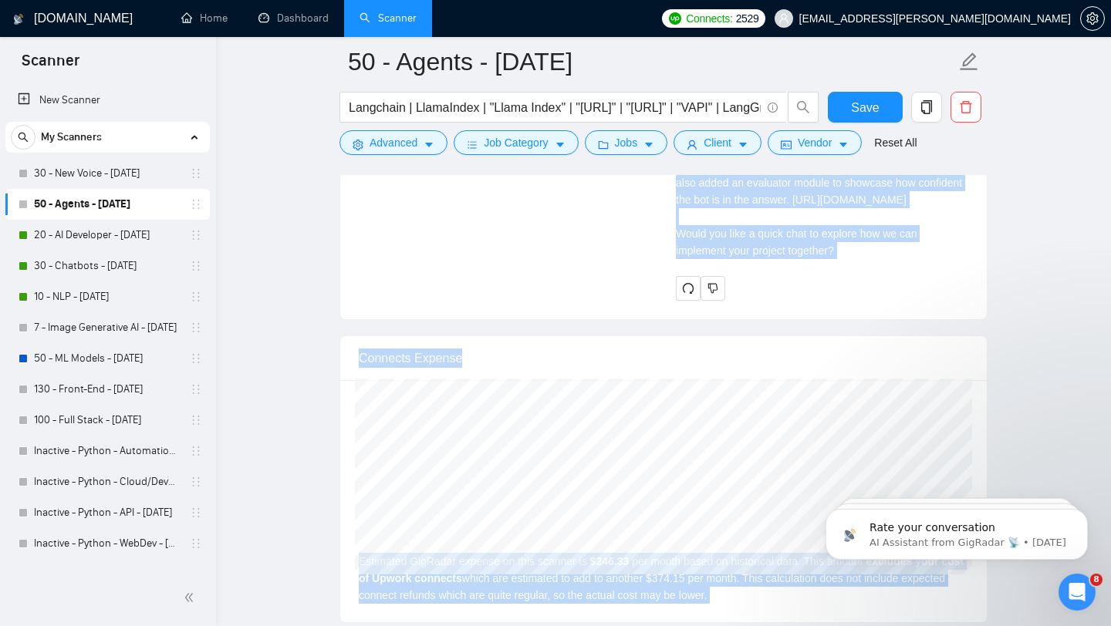
click at [840, 301] on div at bounding box center [822, 288] width 292 height 25
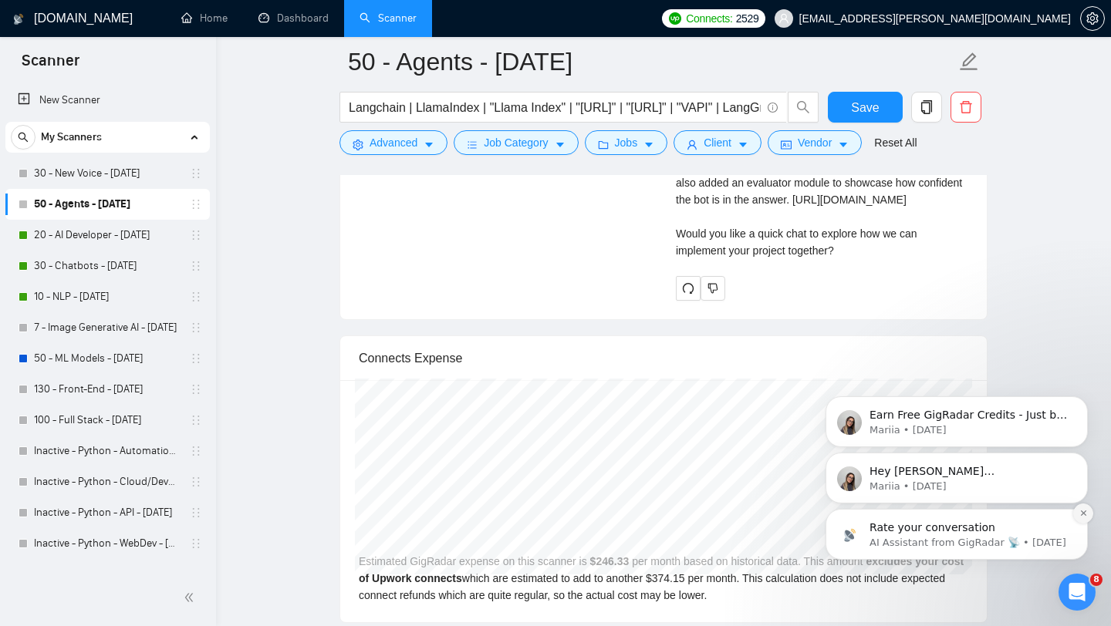
click at [1085, 518] on button "Dismiss notification" at bounding box center [1083, 514] width 20 height 20
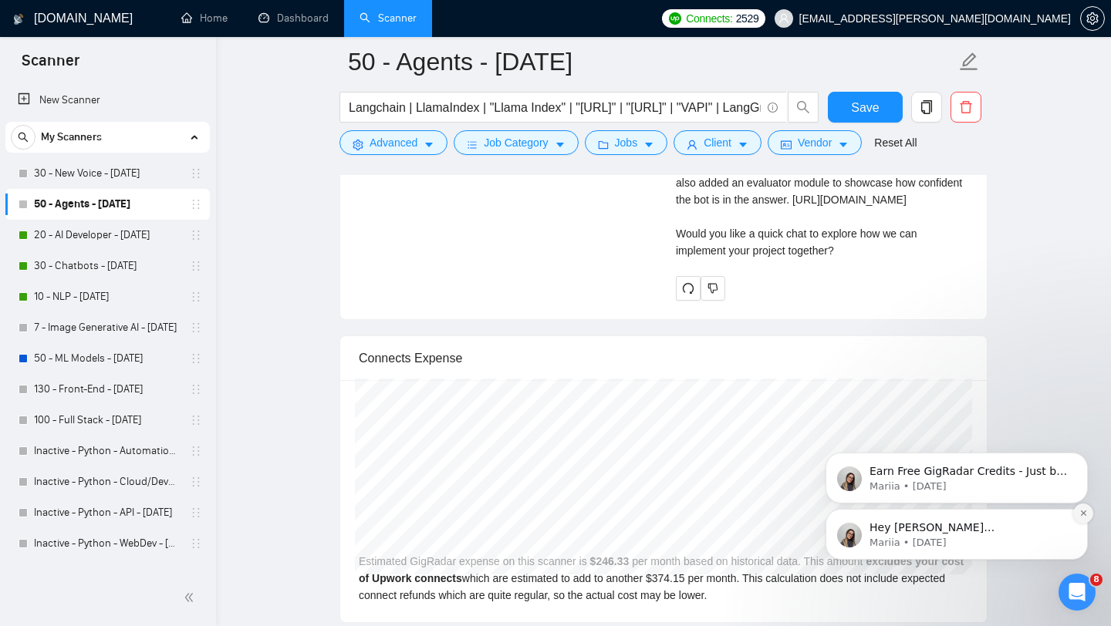
click at [1085, 510] on icon "Dismiss notification" at bounding box center [1083, 513] width 8 height 8
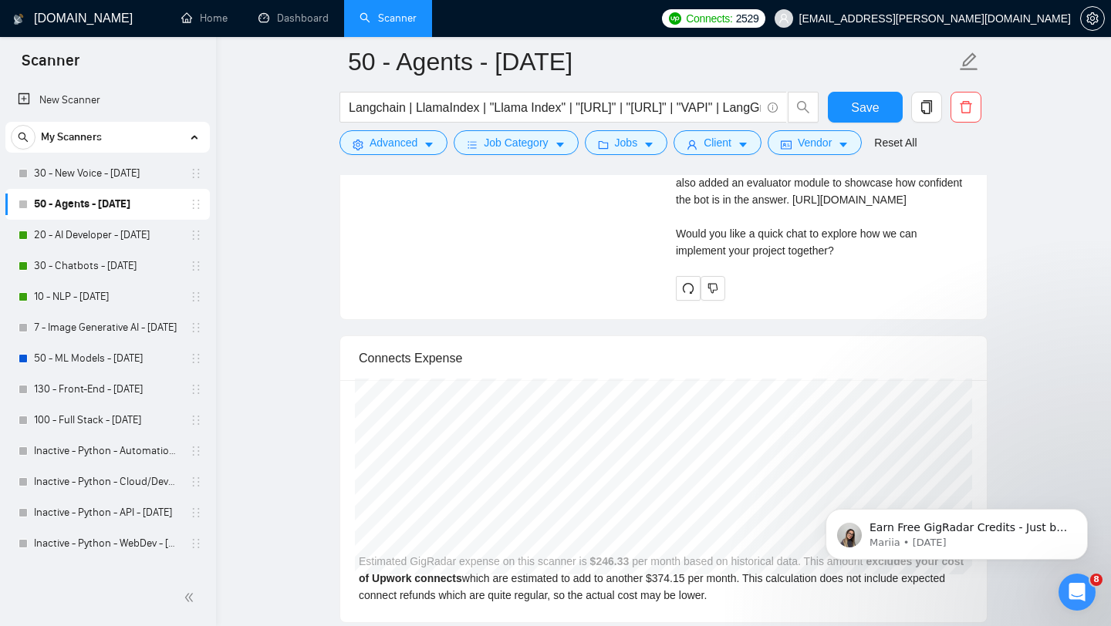
click at [1085, 498] on div "Earn Free GigRadar Credits - Just by Sharing Your Story! 💬 Want more credits fo…" at bounding box center [956, 463] width 284 height 193
click at [1084, 513] on icon "Dismiss notification" at bounding box center [1083, 513] width 8 height 8
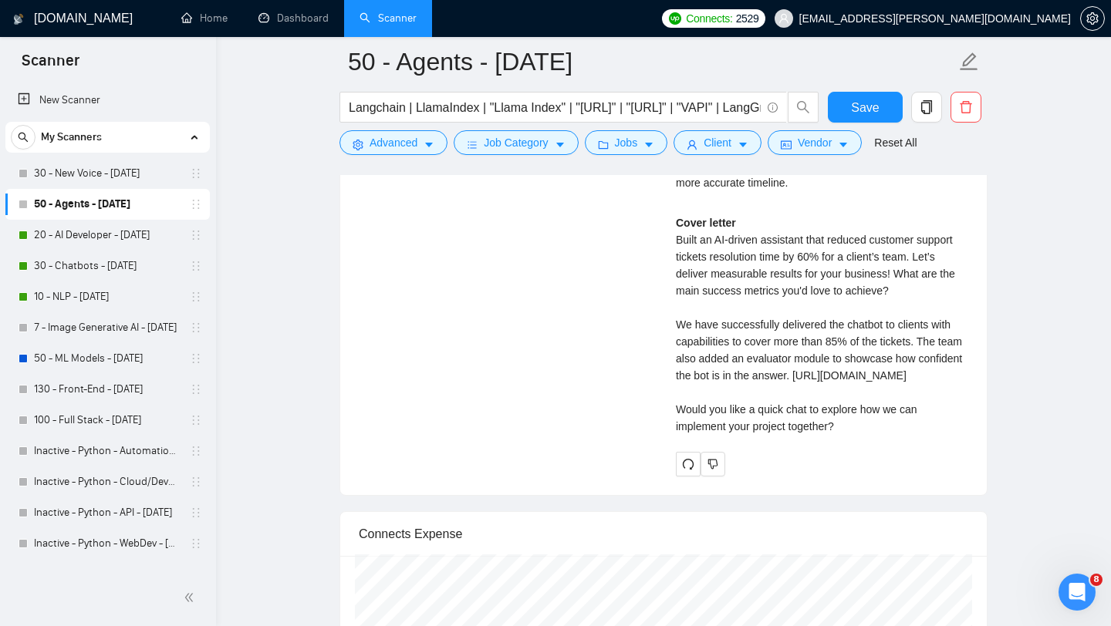
scroll to position [3370, 0]
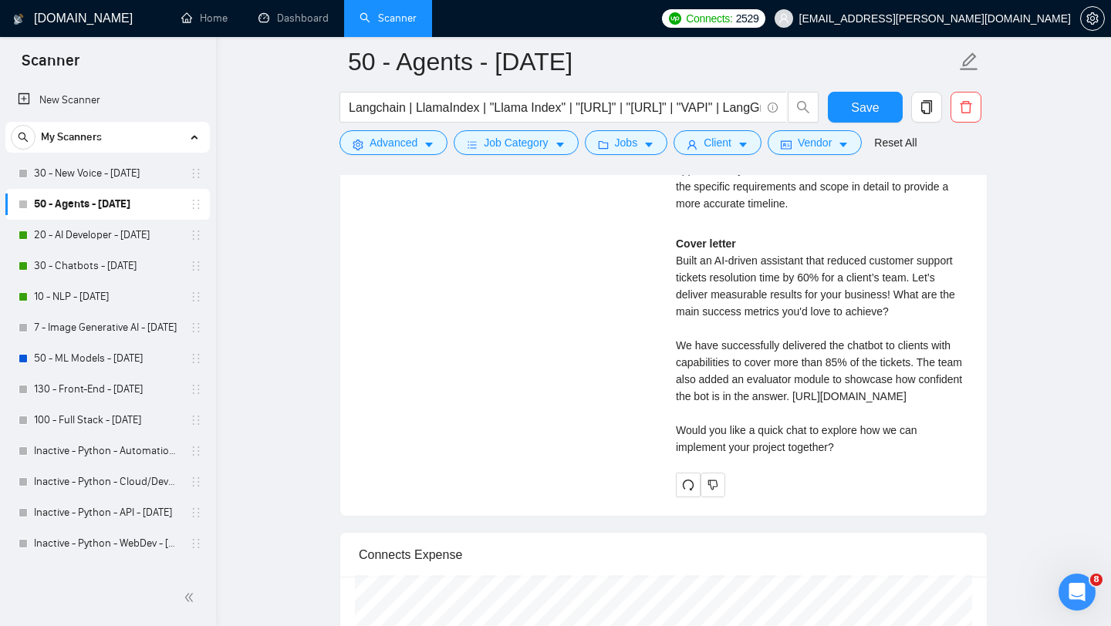
click at [861, 456] on div "Cover letter Built an AI-driven assistant that reduced customer support tickets…" at bounding box center [822, 345] width 292 height 221
drag, startPoint x: 845, startPoint y: 496, endPoint x: 676, endPoint y: 281, distance: 273.1
click at [676, 281] on div "Cover letter Built an AI-driven assistant that reduced customer support tickets…" at bounding box center [822, 345] width 292 height 221
copy div "Built an AI-driven assistant that reduced customer support tickets resolution t…"
click at [118, 238] on link "20 - AI Developer - [DATE]" at bounding box center [107, 235] width 147 height 31
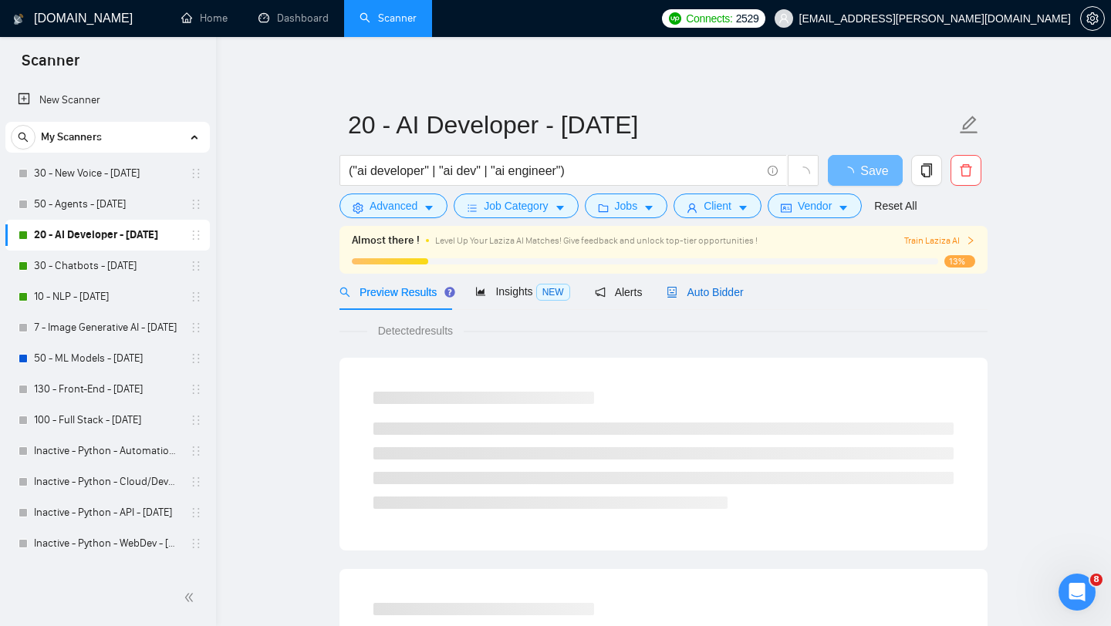
click at [714, 289] on span "Auto Bidder" at bounding box center [704, 292] width 76 height 12
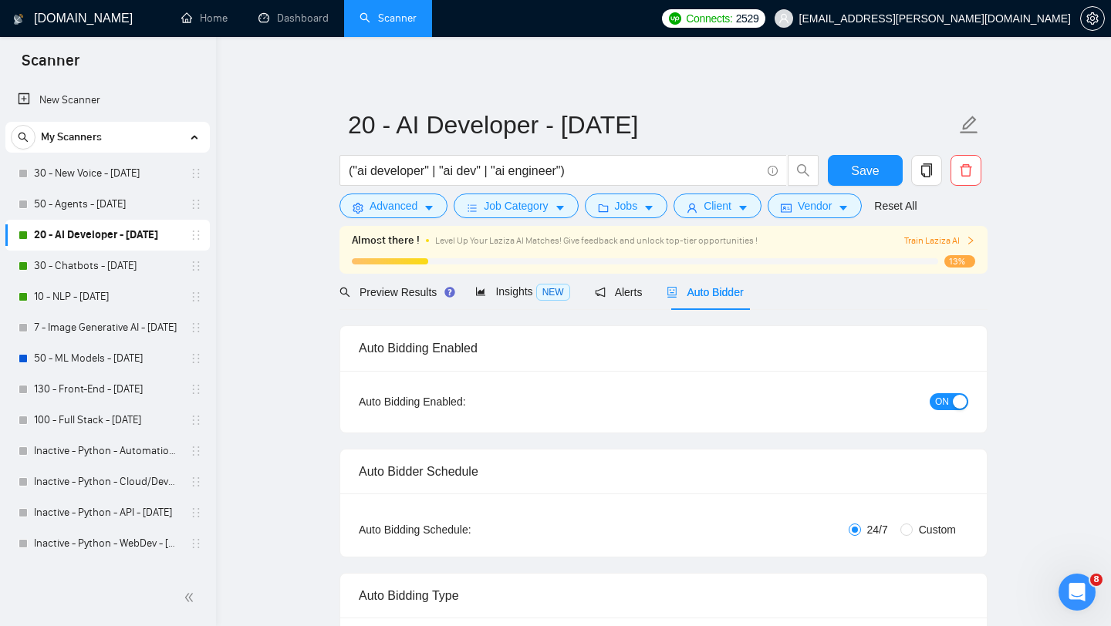
click at [939, 400] on span "ON" at bounding box center [942, 401] width 14 height 17
click at [851, 177] on button "Save" at bounding box center [865, 170] width 75 height 31
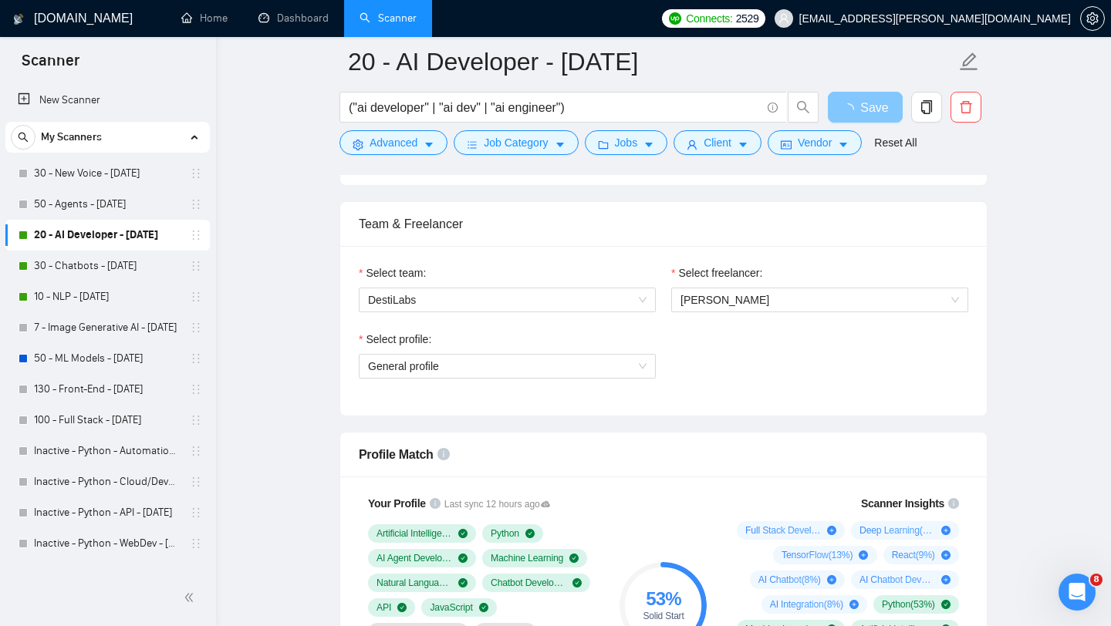
scroll to position [747, 0]
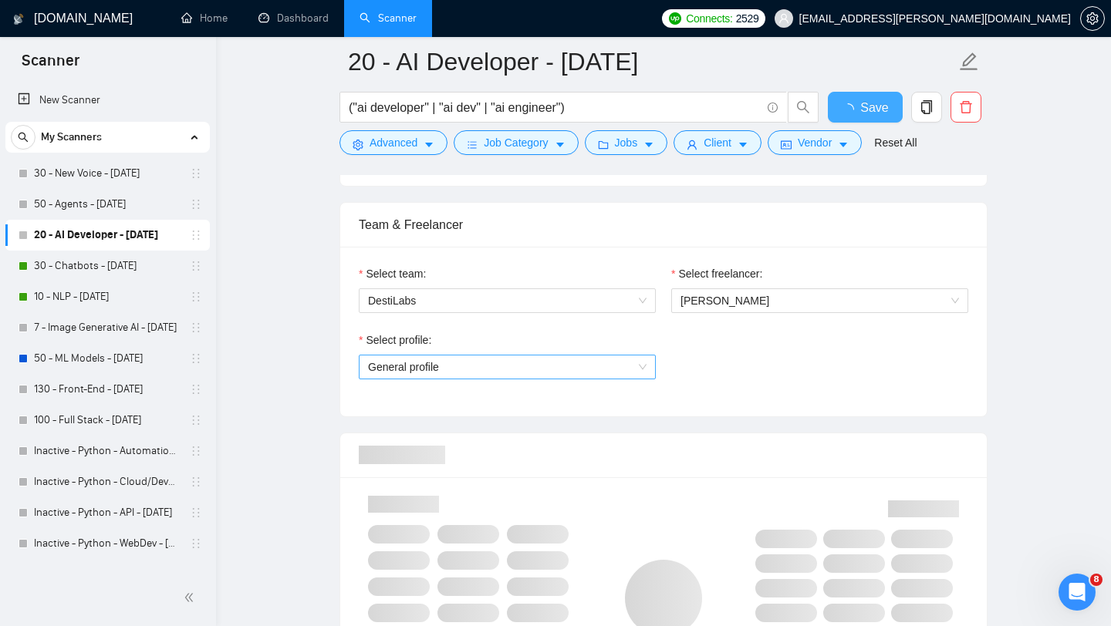
checkbox input "true"
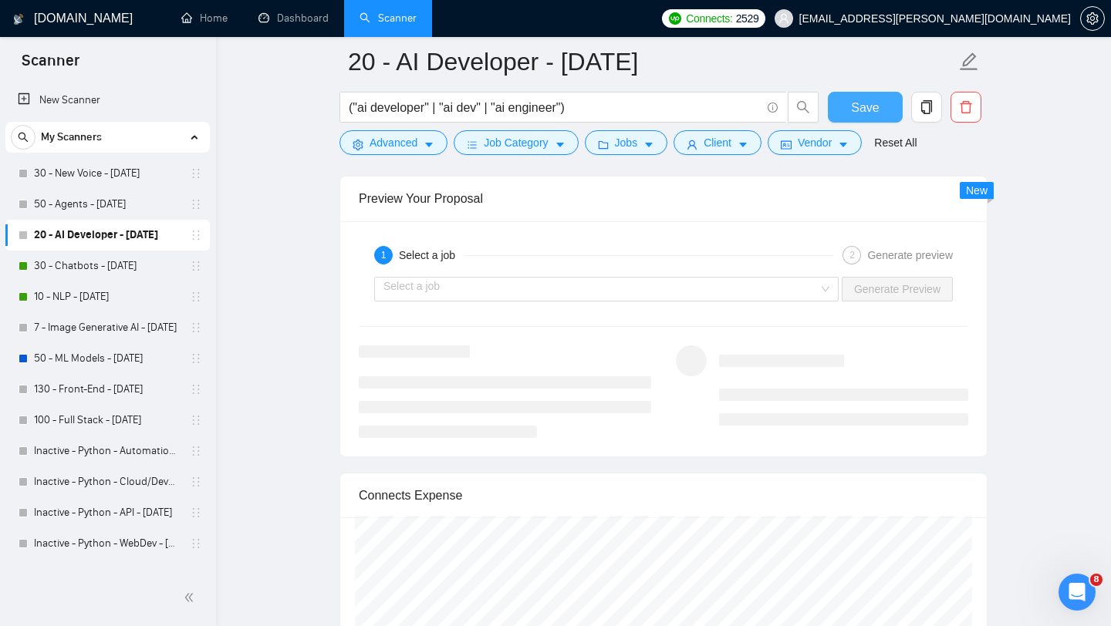
scroll to position [2995, 0]
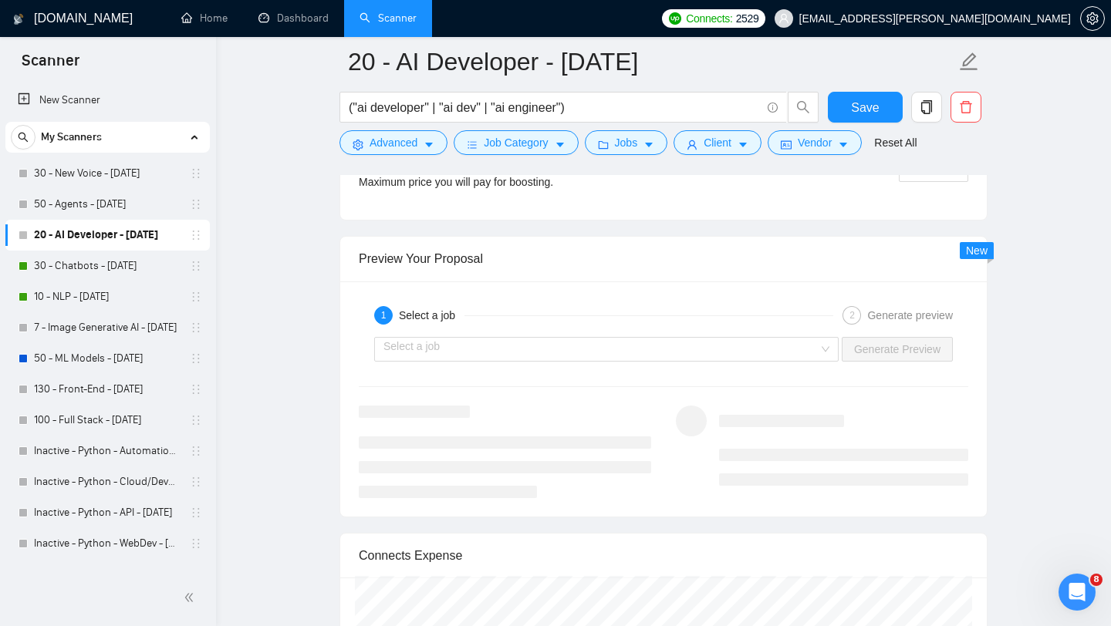
click at [734, 335] on div "Select a job Generate Preview" at bounding box center [663, 349] width 612 height 37
click at [734, 342] on input "search" at bounding box center [600, 349] width 435 height 23
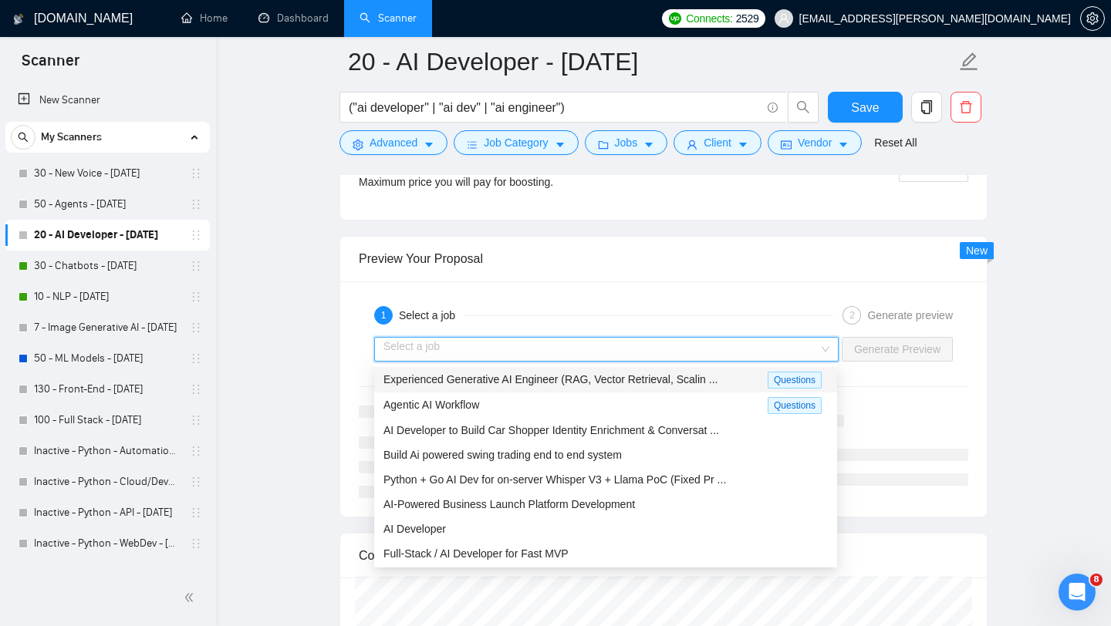
click at [694, 383] on span "Experienced Generative AI Engineer (RAG, Vector Retrieval, Scalin ..." at bounding box center [550, 379] width 334 height 12
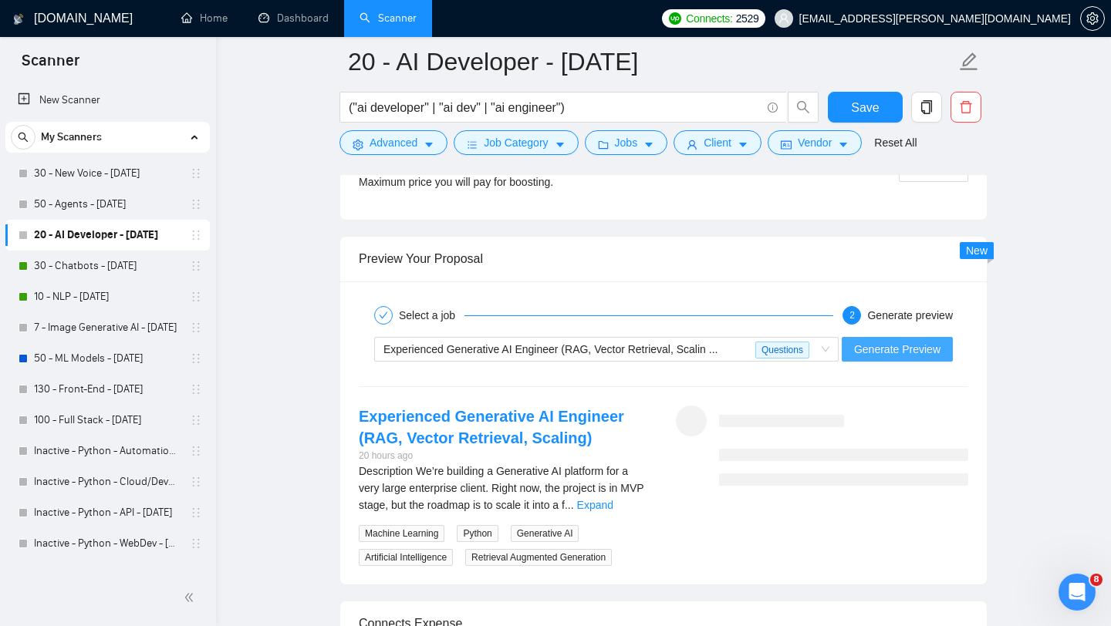
click at [878, 344] on span "Generate Preview" at bounding box center [897, 349] width 86 height 17
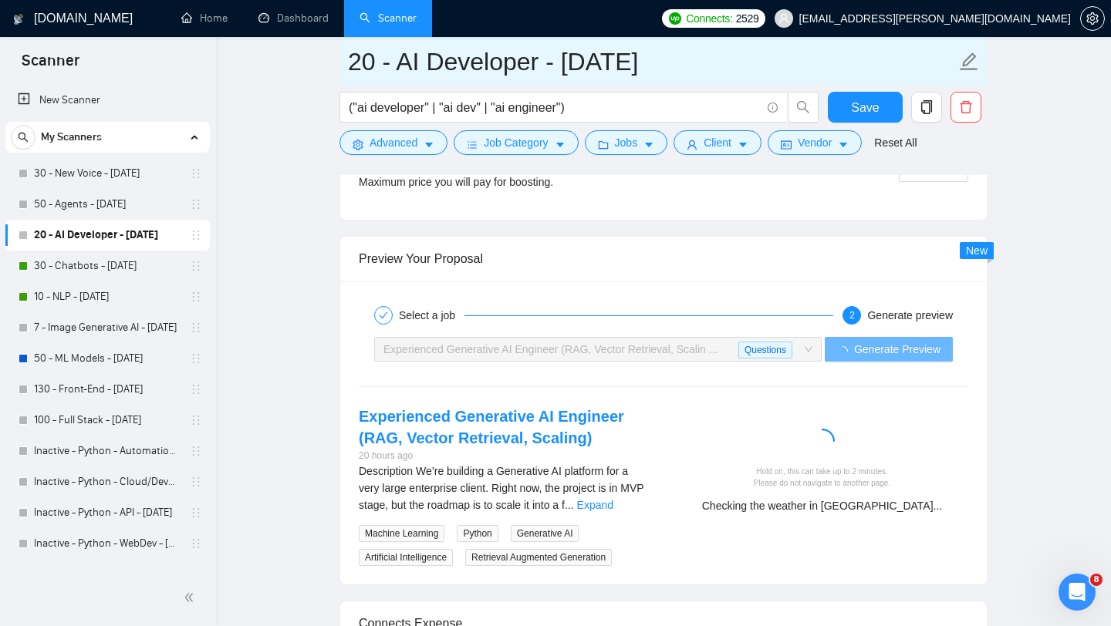
click at [418, 72] on input "20 - AI Developer - [DATE]" at bounding box center [652, 61] width 608 height 39
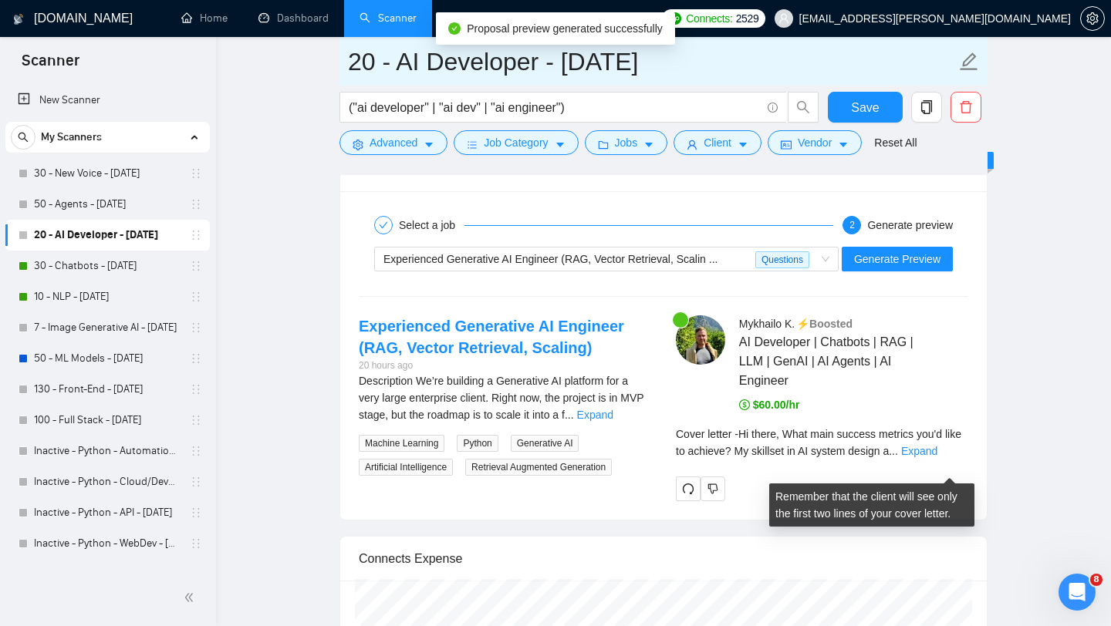
scroll to position [3112, 0]
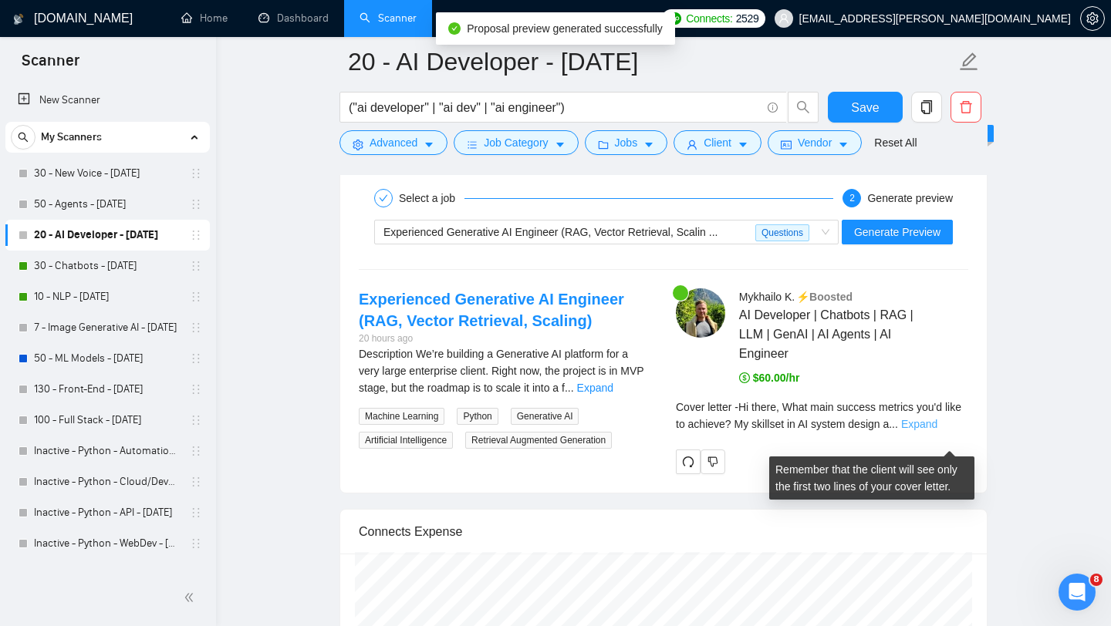
click at [933, 430] on link "Expand" at bounding box center [919, 424] width 36 height 12
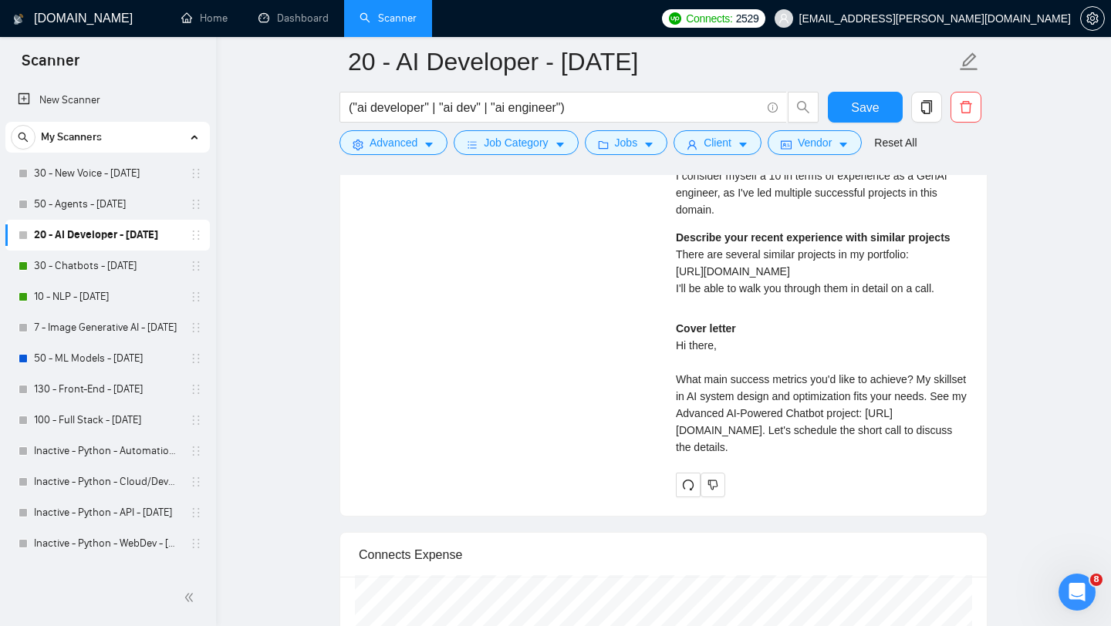
scroll to position [3882, 0]
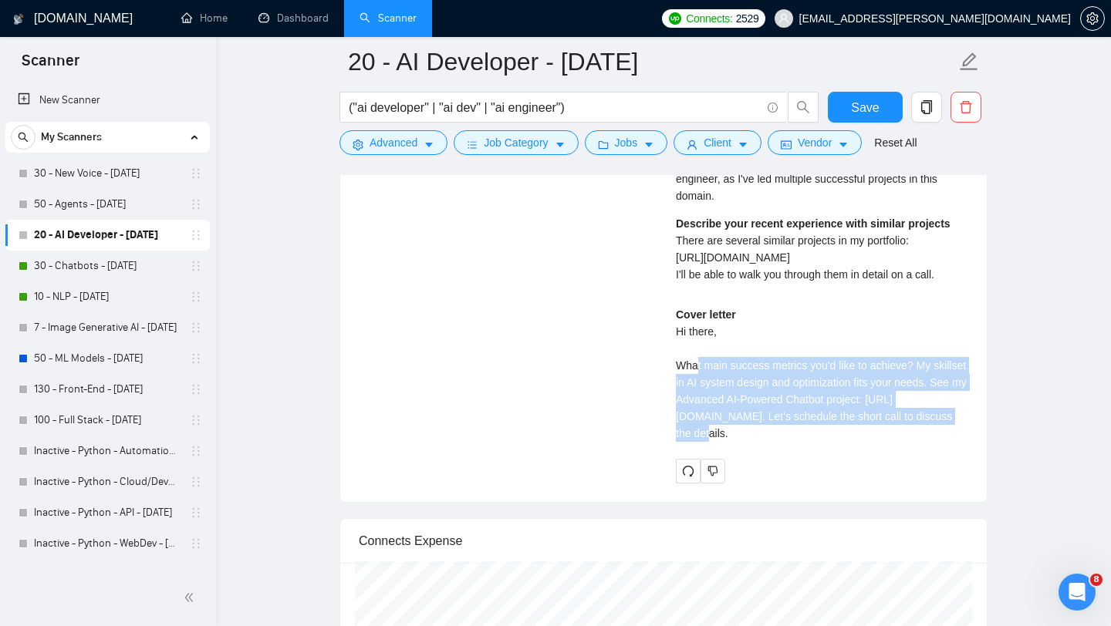
drag, startPoint x: 792, startPoint y: 474, endPoint x: 696, endPoint y: 397, distance: 123.0
click at [696, 397] on div "Cover letter Hi there, What main success metrics you'd like to achieve? My skil…" at bounding box center [822, 374] width 292 height 136
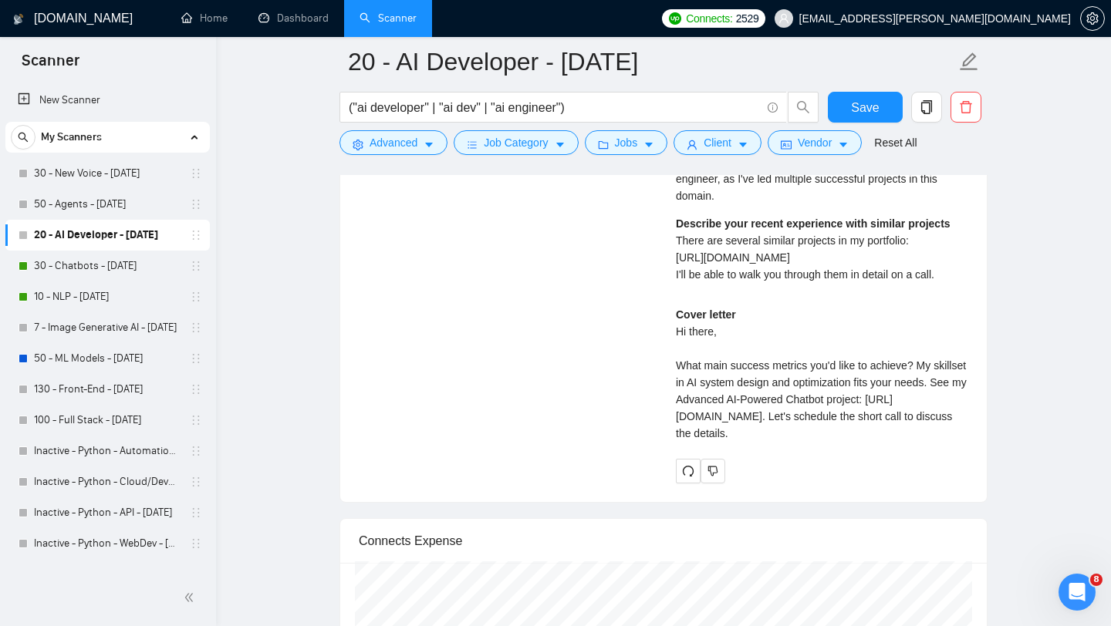
click at [787, 442] on div "Cover letter Hi there, What main success metrics you'd like to achieve? My skil…" at bounding box center [822, 374] width 292 height 136
click at [796, 442] on div "Cover letter Hi there, What main success metrics you'd like to achieve? My skil…" at bounding box center [822, 374] width 292 height 136
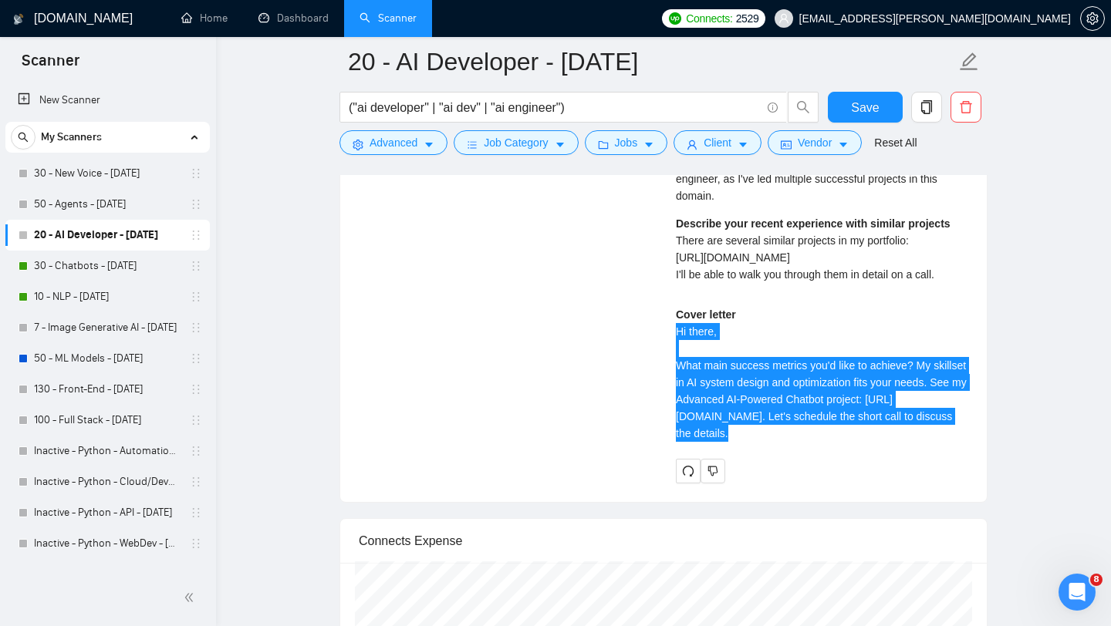
drag, startPoint x: 796, startPoint y: 485, endPoint x: 676, endPoint y: 362, distance: 171.8
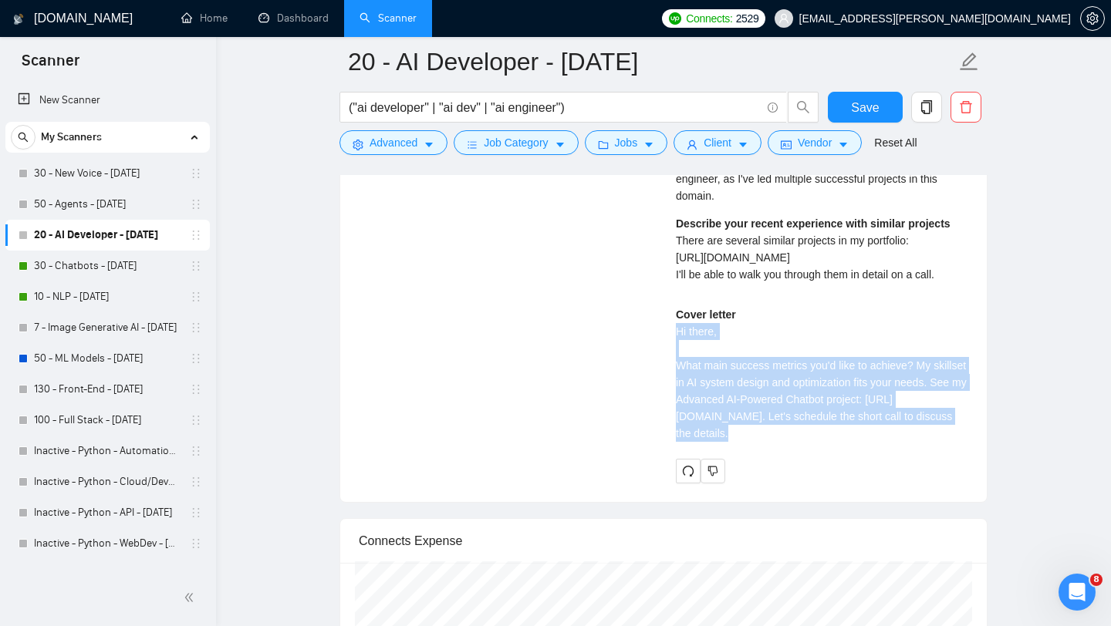
copy div "Hi there, What main success metrics you'd like to achieve? My skillset in AI sy…"
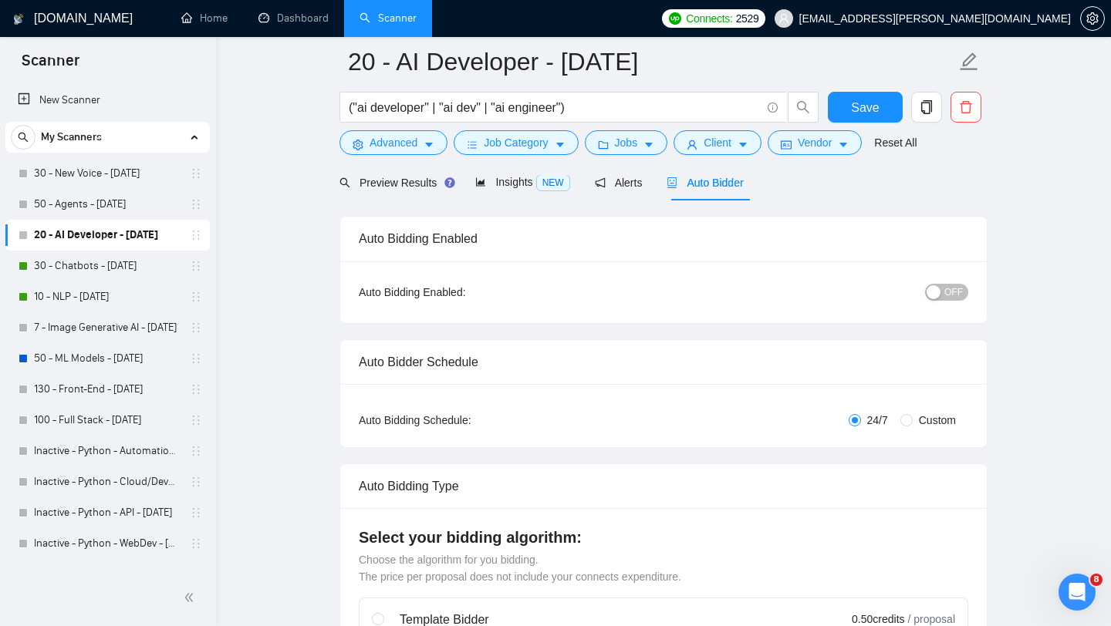
scroll to position [0, 0]
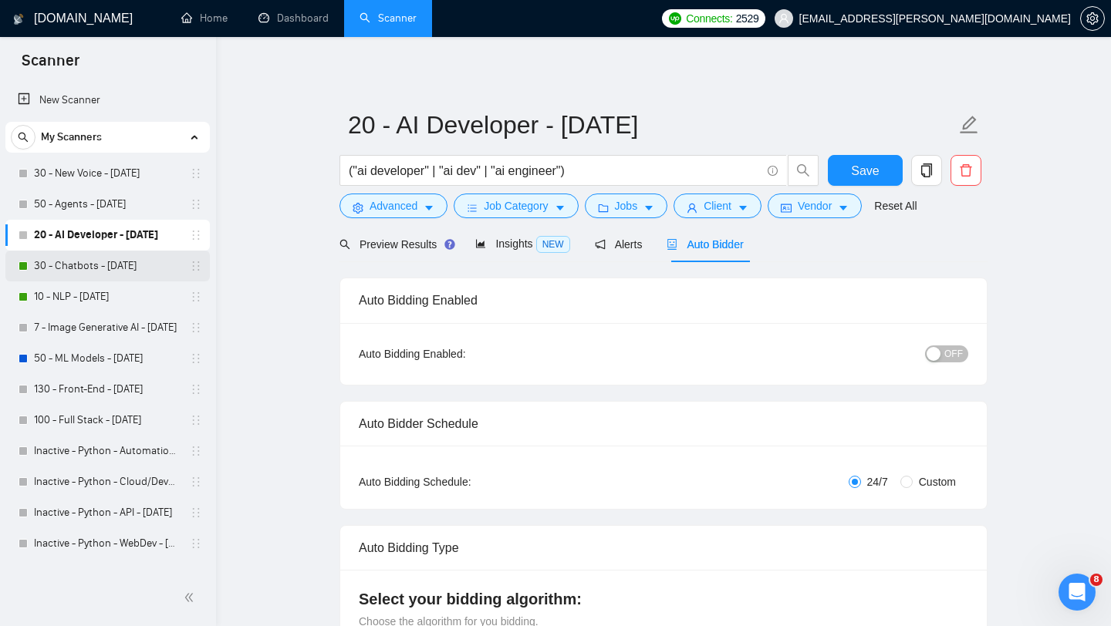
click at [116, 270] on link "30 - Chatbots - [DATE]" at bounding box center [107, 266] width 147 height 31
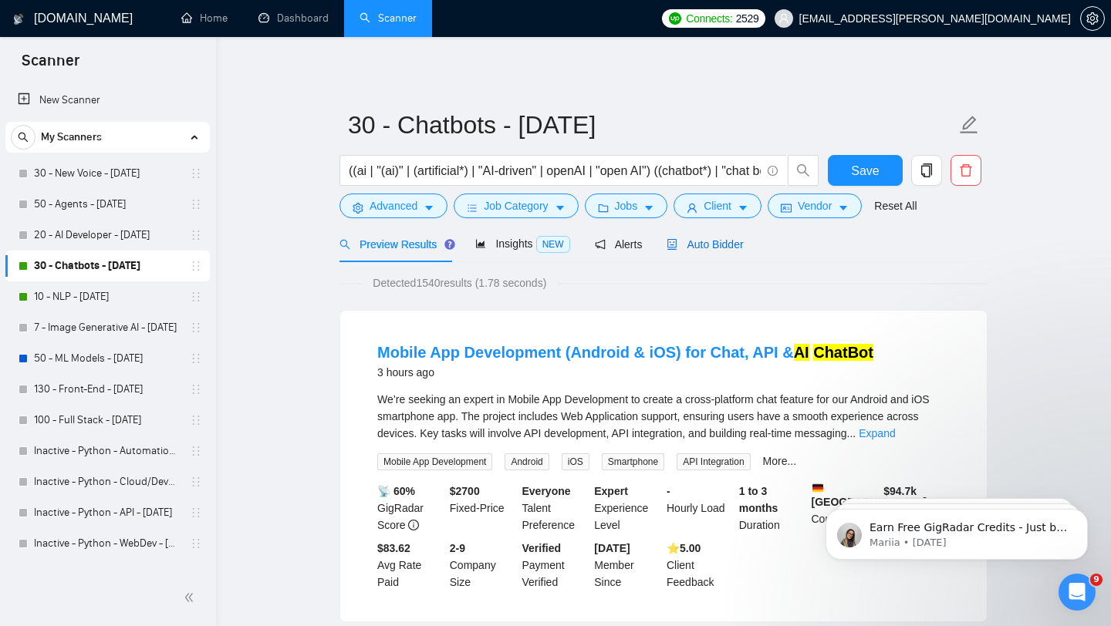
click at [738, 236] on div "Auto Bidder" at bounding box center [704, 244] width 76 height 17
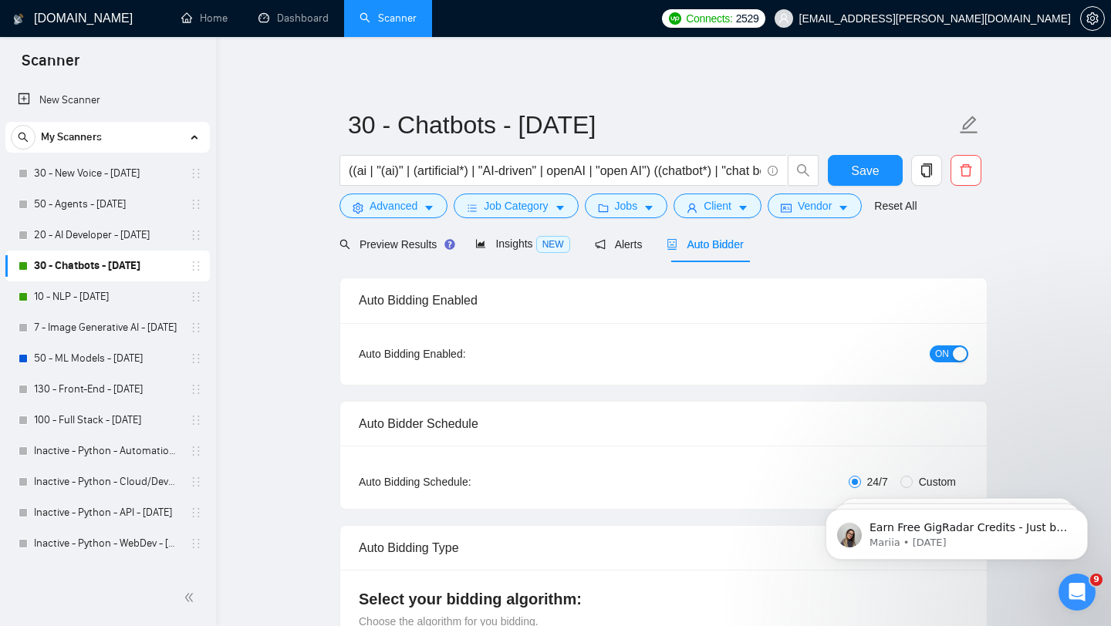
click at [947, 357] on span "ON" at bounding box center [942, 354] width 14 height 17
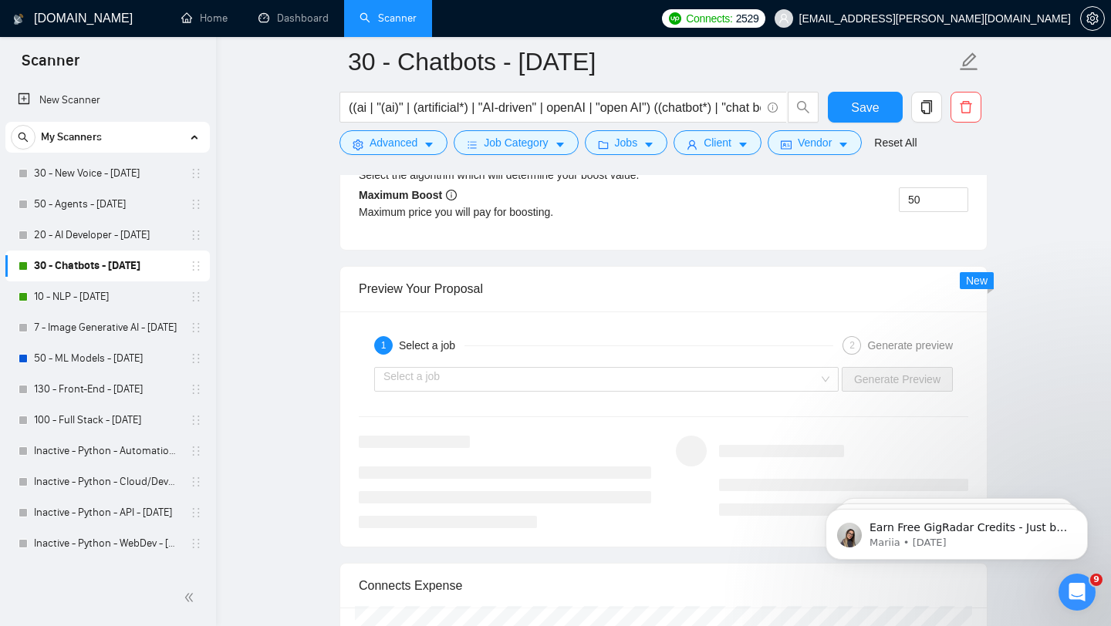
scroll to position [3011, 0]
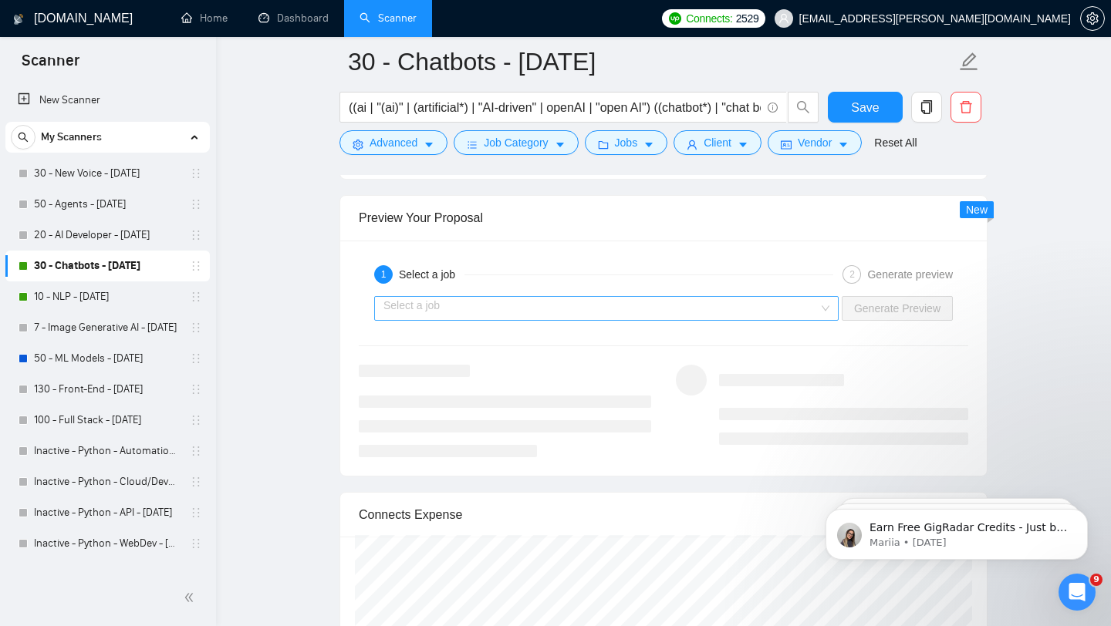
click at [792, 314] on input "search" at bounding box center [600, 308] width 435 height 23
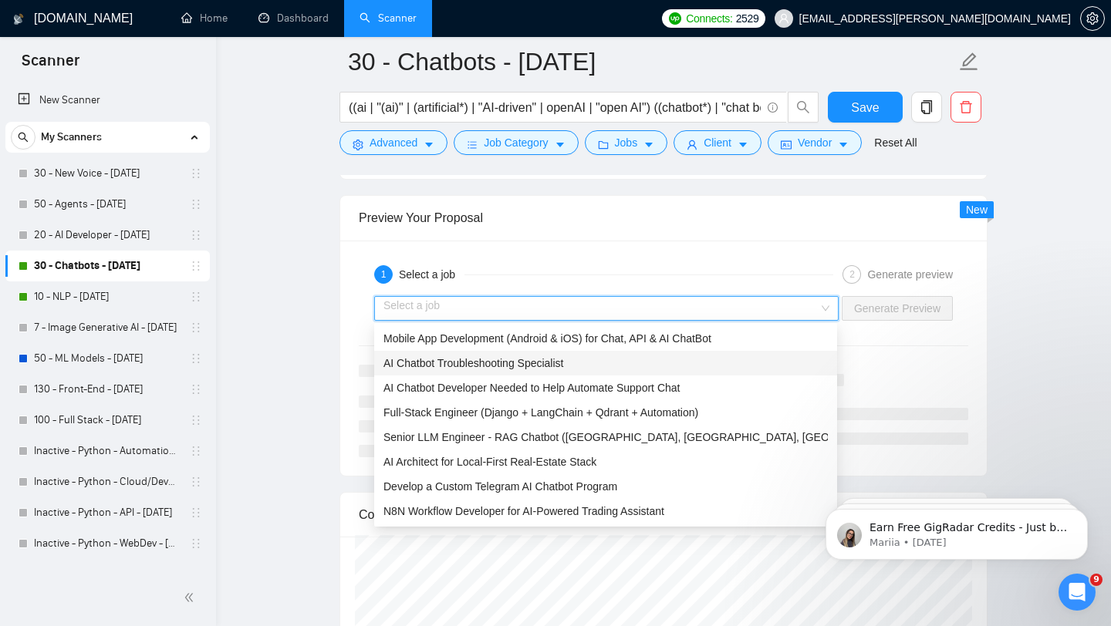
click at [668, 359] on div "AI Chatbot Troubleshooting Specialist" at bounding box center [605, 363] width 444 height 17
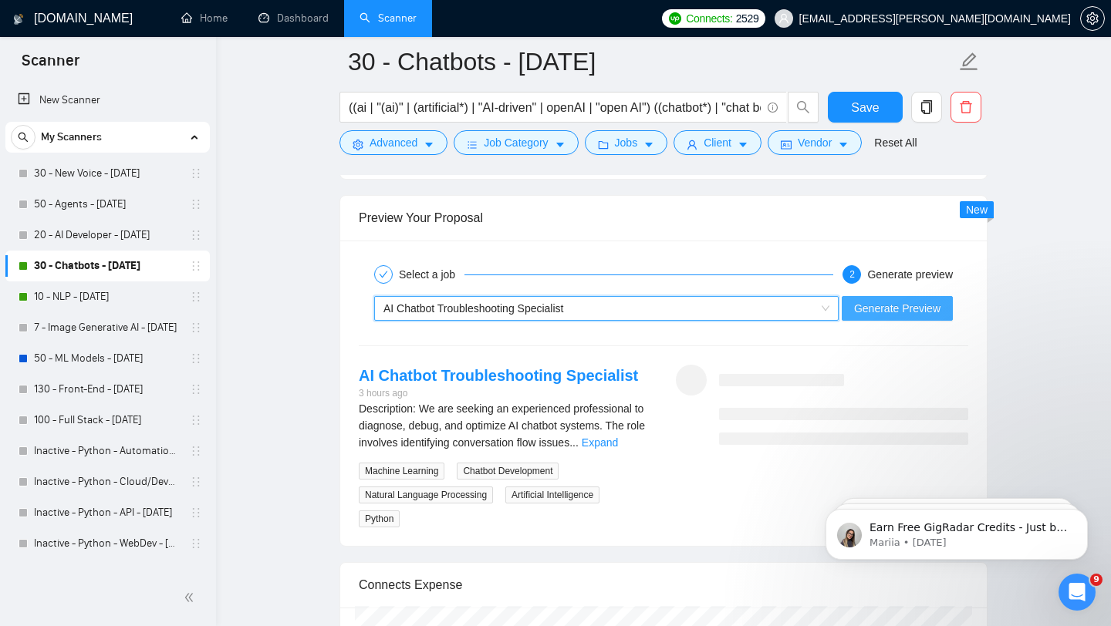
click at [903, 309] on span "Generate Preview" at bounding box center [897, 308] width 86 height 17
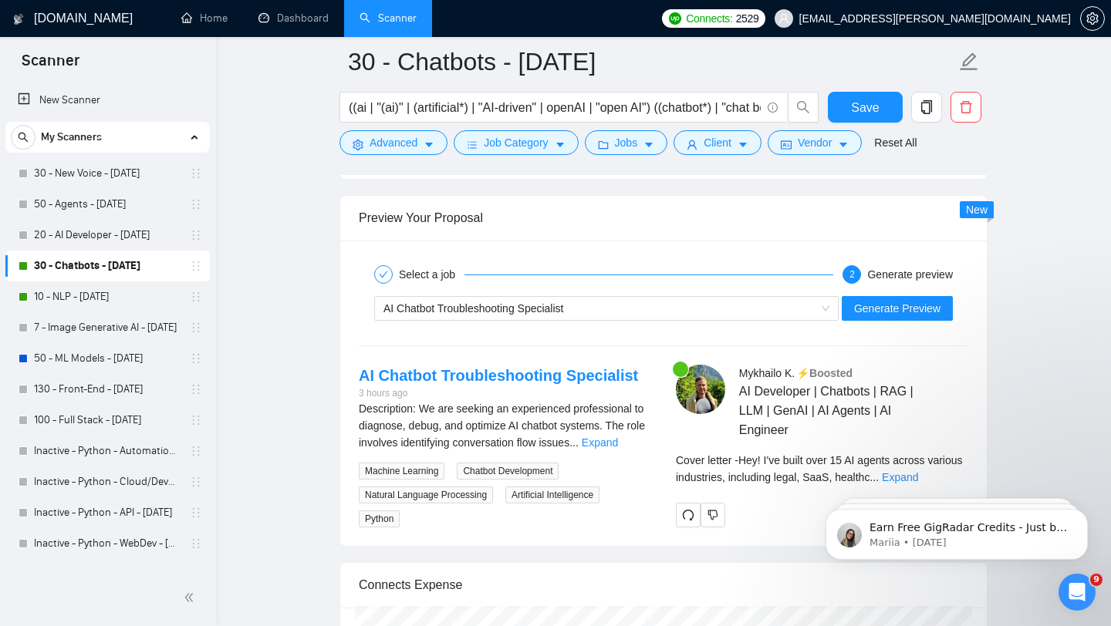
click at [924, 489] on body "Earn Free GigRadar Credits - Just by Sharing Your Story! 💬 Want more credits fo…" at bounding box center [956, 531] width 296 height 96
click at [928, 493] on body "Earn Free GigRadar Credits - Just by Sharing Your Story! 💬 Want more credits fo…" at bounding box center [956, 531] width 296 height 96
click at [937, 500] on body "Earn Free GigRadar Credits - Just by Sharing Your Story! 💬 Want more credits fo…" at bounding box center [956, 531] width 296 height 96
click at [946, 440] on div "AI Developer | Chatbots | RAG | LLM | GenAI | AI Agents | AI Engineer" at bounding box center [853, 411] width 229 height 58
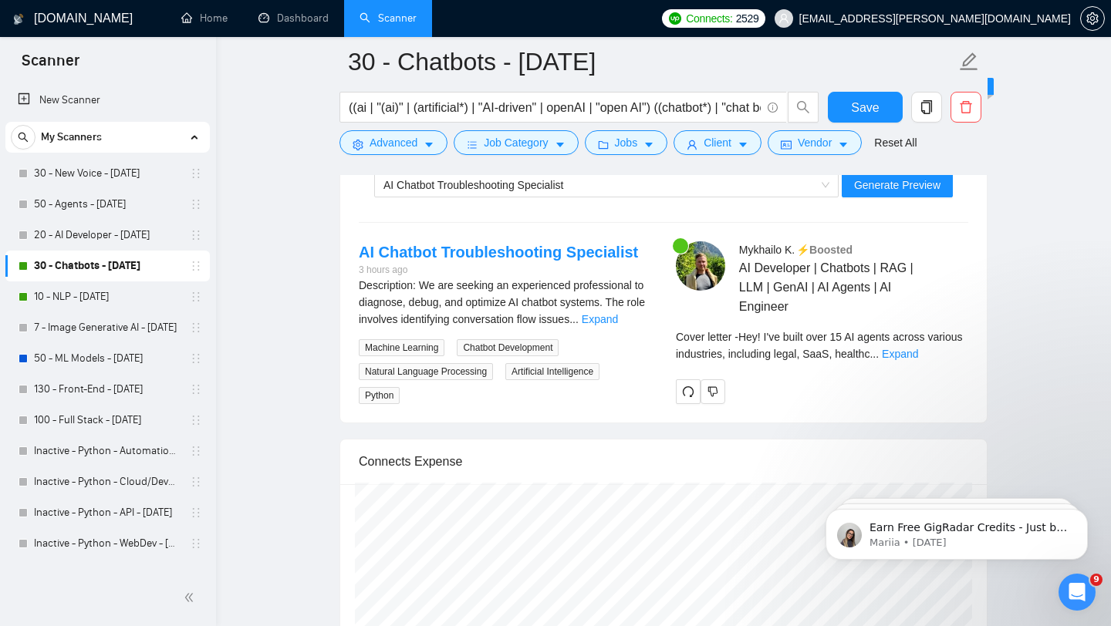
scroll to position [3244, 0]
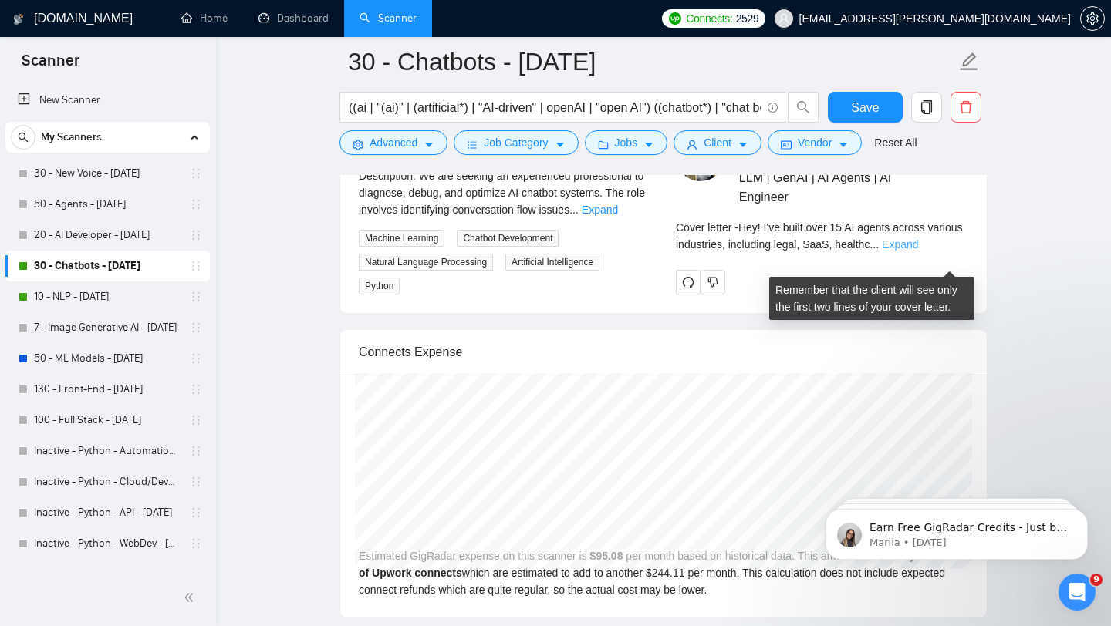
click at [918, 251] on link "Expand" at bounding box center [900, 244] width 36 height 12
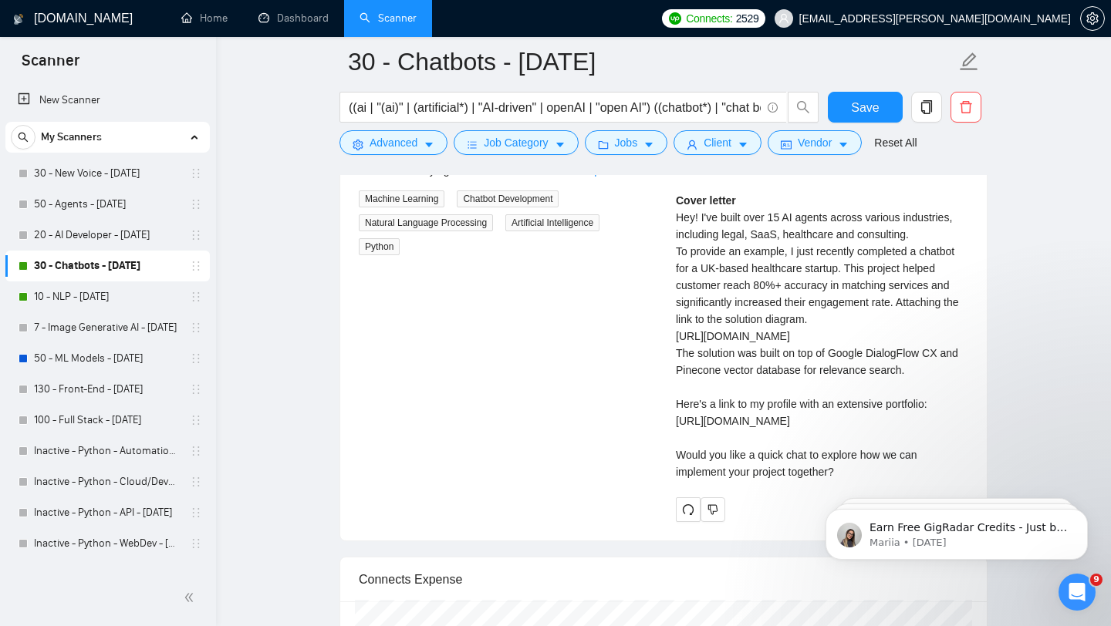
scroll to position [3297, 0]
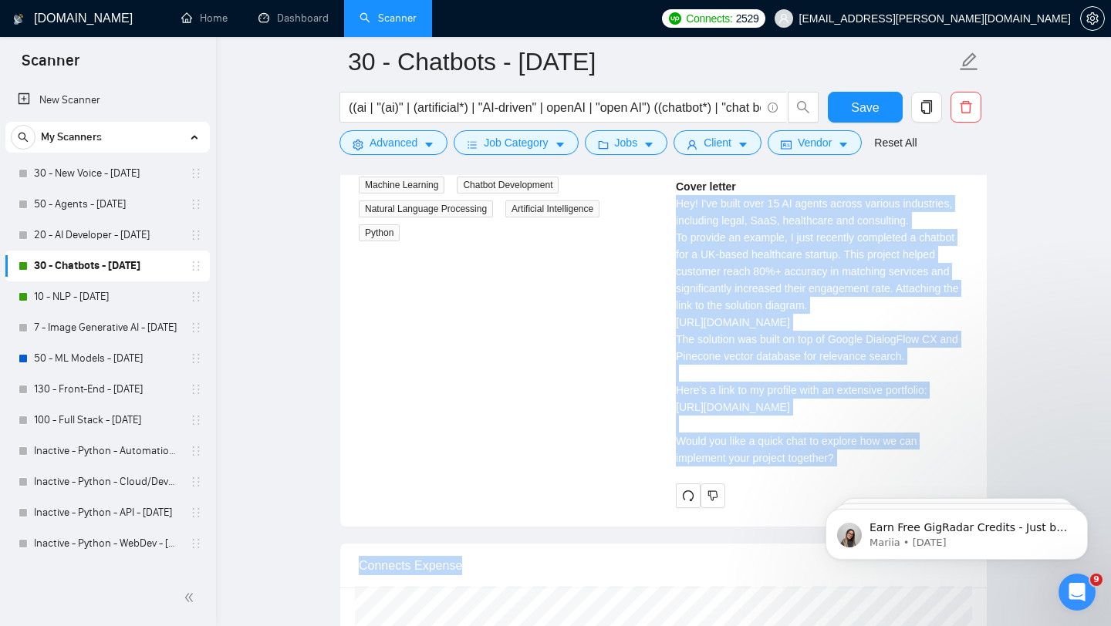
drag, startPoint x: 1478, startPoint y: 699, endPoint x: 846, endPoint y: 477, distance: 670.3
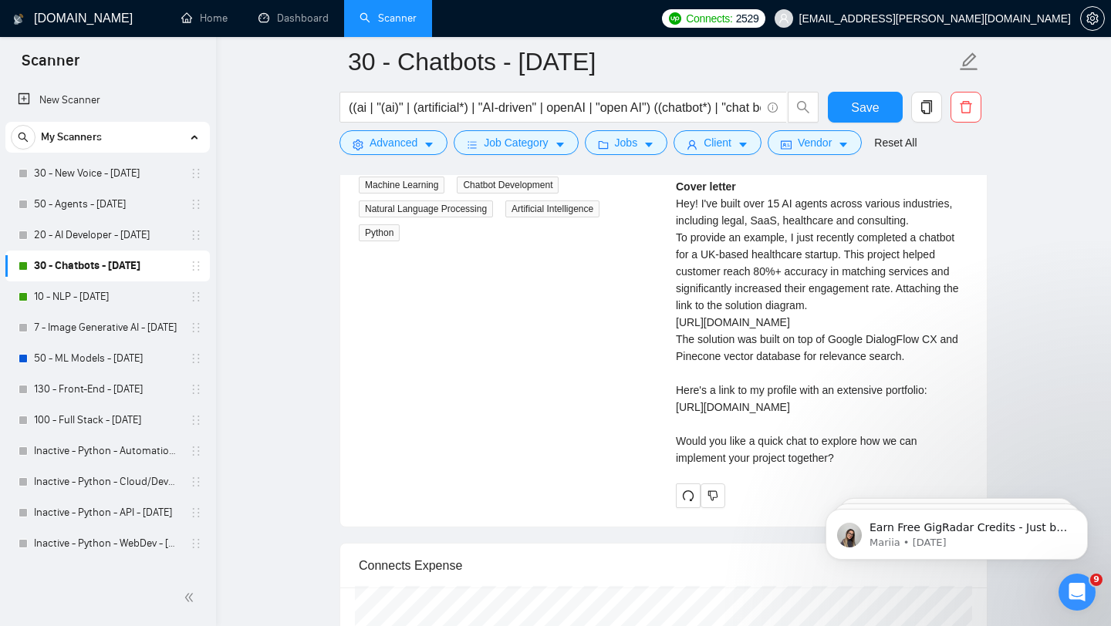
click at [843, 491] on body "Earn Free GigRadar Credits - Just by Sharing Your Story! 💬 Want more credits fo…" at bounding box center [956, 531] width 296 height 96
drag, startPoint x: 836, startPoint y: 490, endPoint x: 700, endPoint y: 354, distance: 192.0
click html "Earn Free GigRadar Credits - Just by Sharing Your Story! 💬 Want more credits fo…"
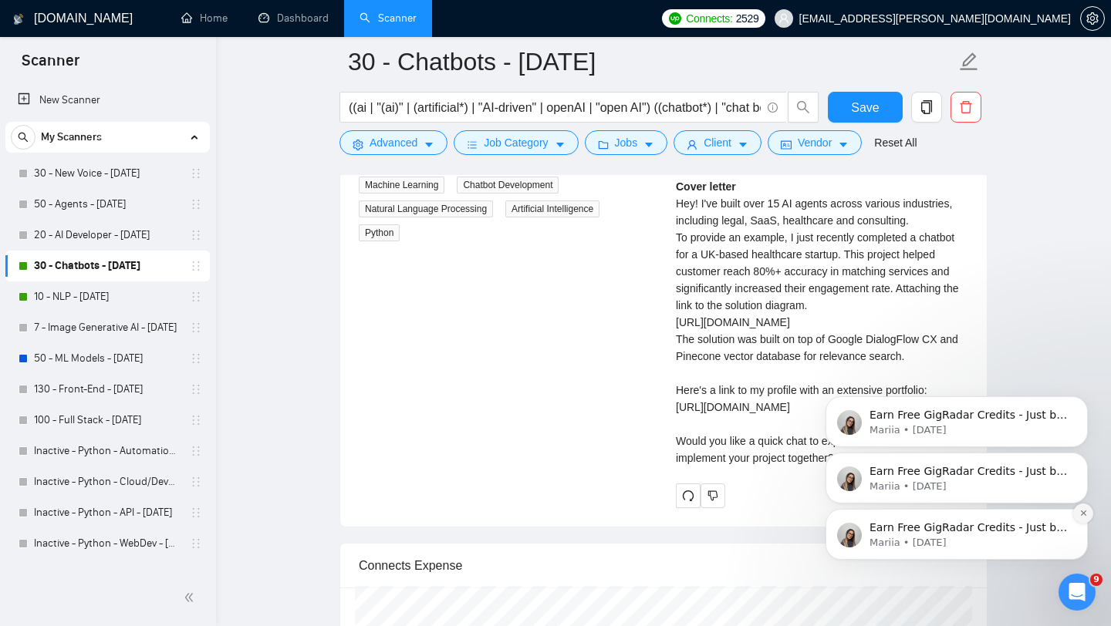
click at [1082, 511] on icon "Dismiss notification" at bounding box center [1083, 513] width 8 height 8
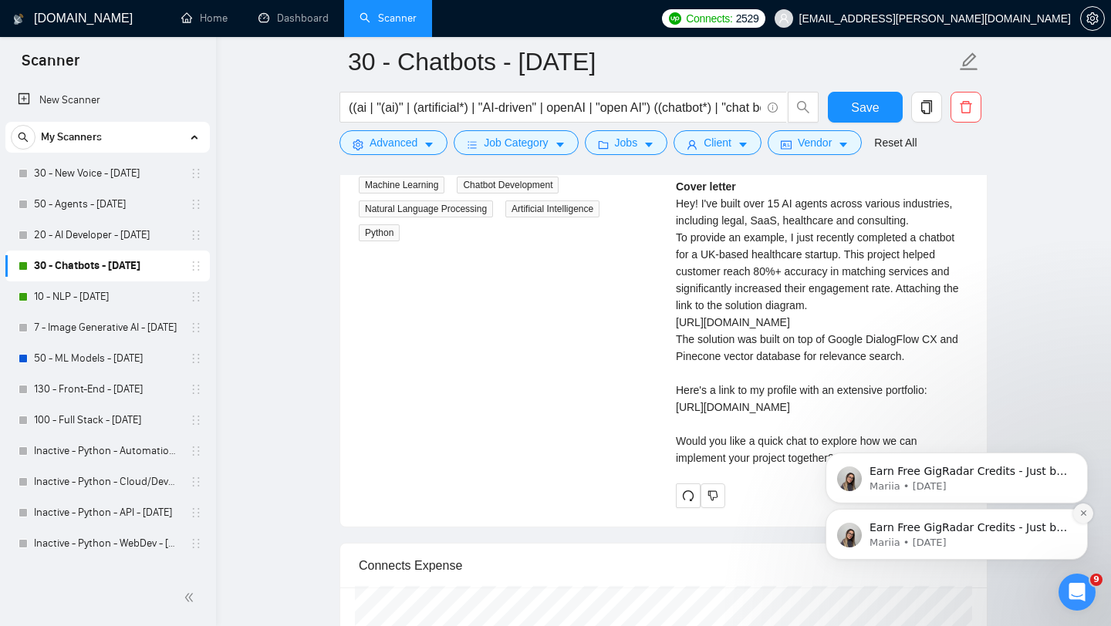
click at [1081, 514] on icon "Dismiss notification" at bounding box center [1082, 513] width 5 height 5
click at [1084, 516] on icon "Dismiss notification" at bounding box center [1083, 513] width 8 height 8
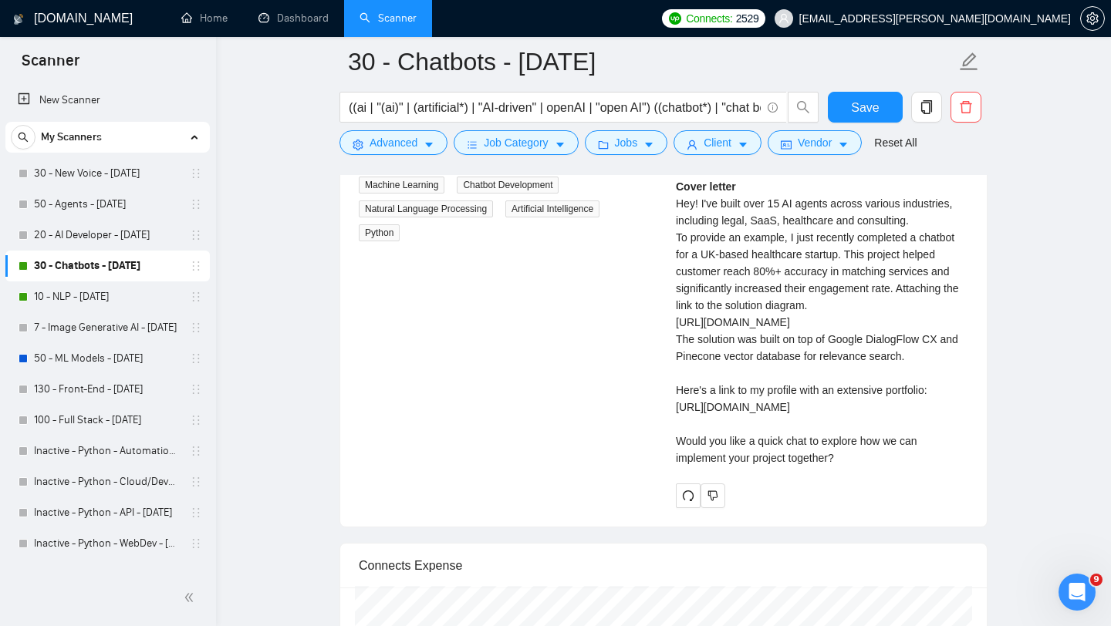
drag, startPoint x: 855, startPoint y: 491, endPoint x: 669, endPoint y: 224, distance: 325.2
click at [669, 224] on div "Mykhailo K . ⚡️Boosted AI Developer | Chatbots | RAG | LLM | GenAI | AI Agents …" at bounding box center [821, 294] width 317 height 430
copy div "Hey! I've built over 15 AI agents across various industries, including legal, S…"
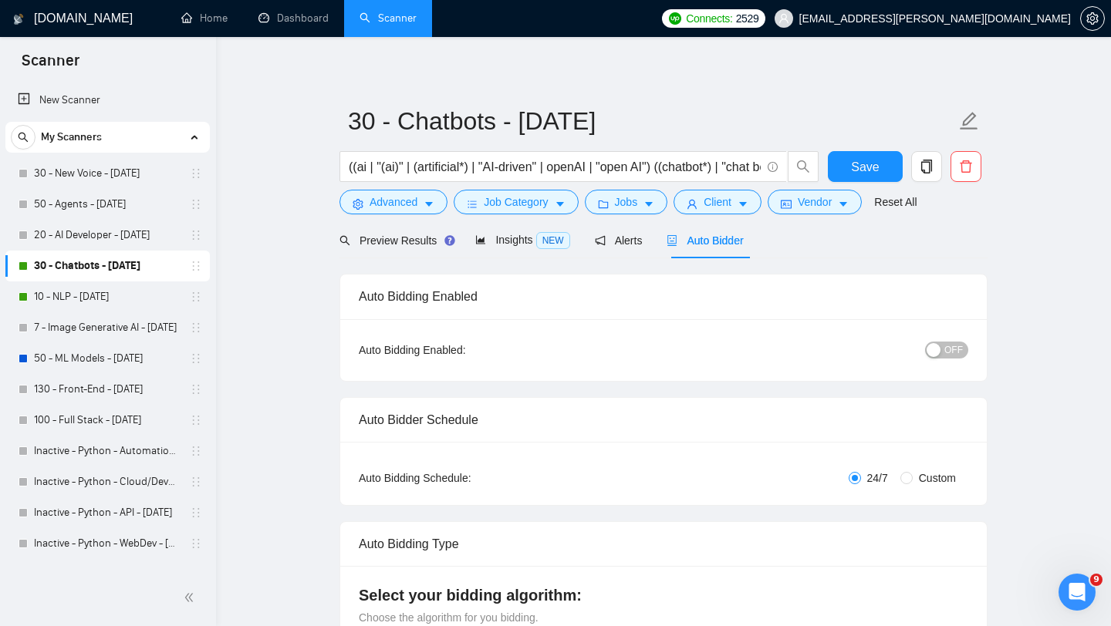
scroll to position [0, 0]
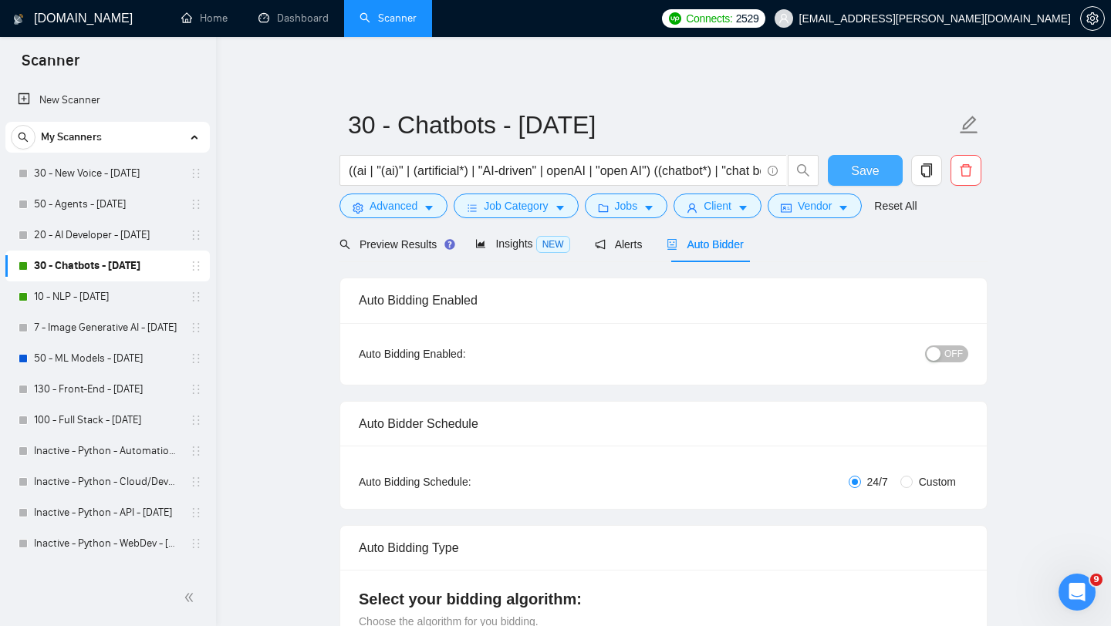
click at [843, 172] on button "Save" at bounding box center [865, 170] width 75 height 31
click at [72, 297] on link "10 - NLP - [DATE]" at bounding box center [107, 297] width 147 height 31
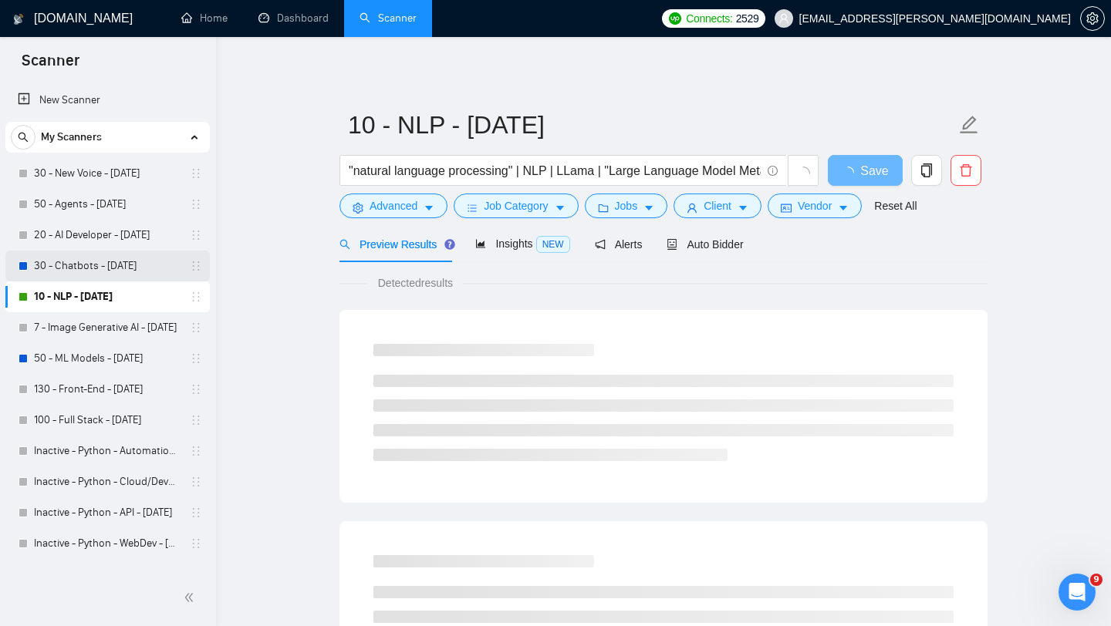
click at [79, 257] on link "30 - Chatbots - [DATE]" at bounding box center [107, 266] width 147 height 31
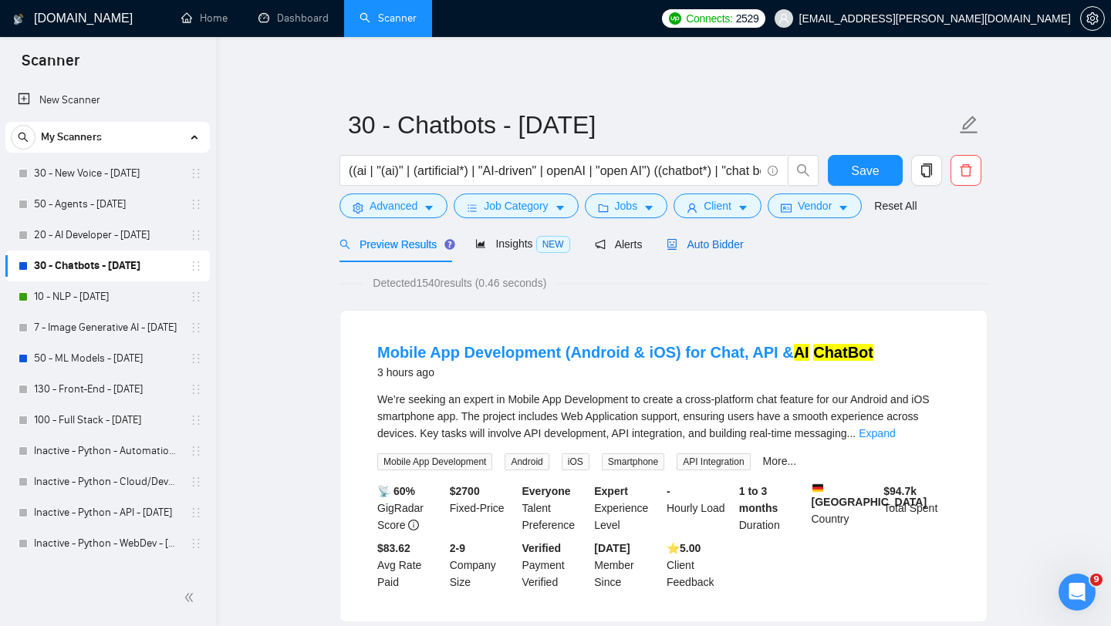
click at [715, 244] on span "Auto Bidder" at bounding box center [704, 244] width 76 height 12
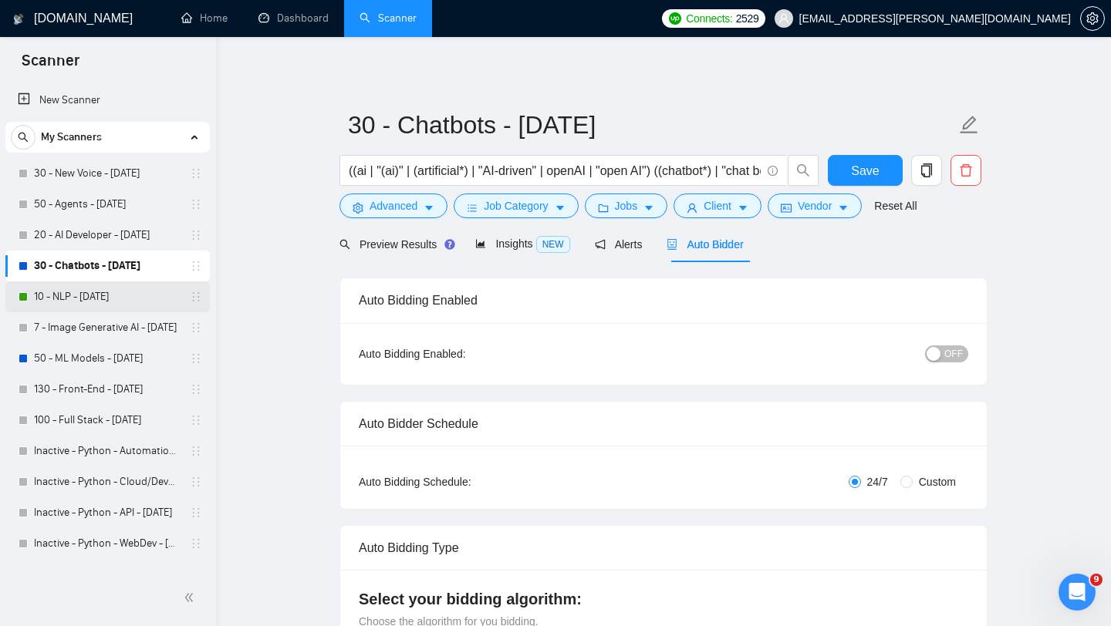
click at [93, 302] on link "10 - NLP - [DATE]" at bounding box center [107, 297] width 147 height 31
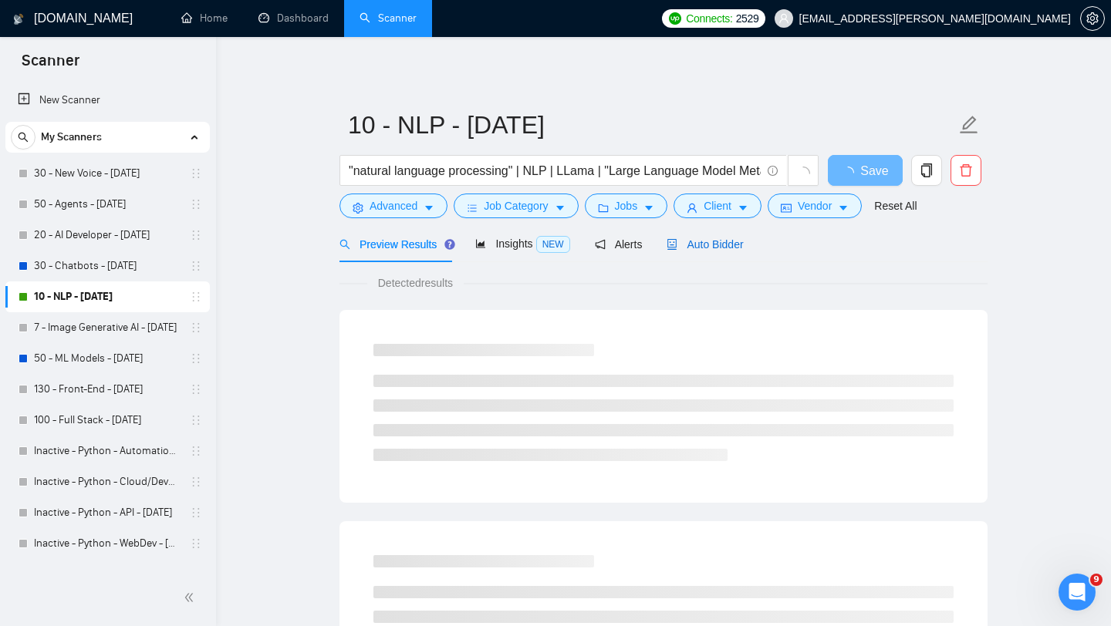
click at [703, 241] on span "Auto Bidder" at bounding box center [704, 244] width 76 height 12
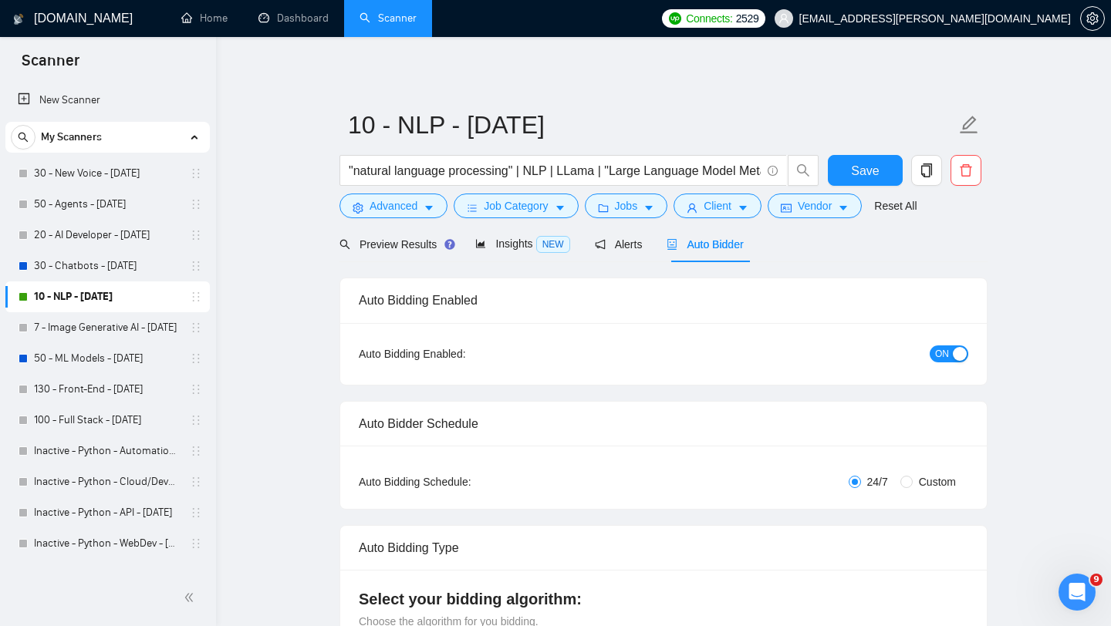
click at [932, 349] on button "ON" at bounding box center [948, 354] width 39 height 17
click at [856, 162] on span "Save" at bounding box center [865, 170] width 28 height 19
